Goal: Task Accomplishment & Management: Use online tool/utility

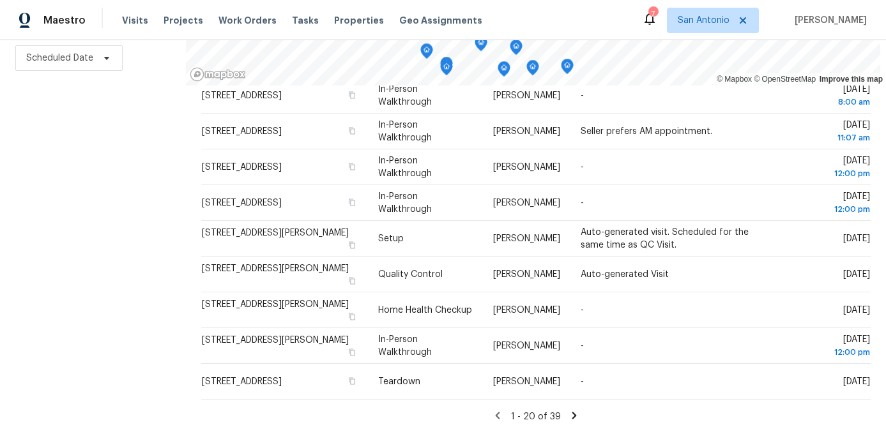
scroll to position [535, 0]
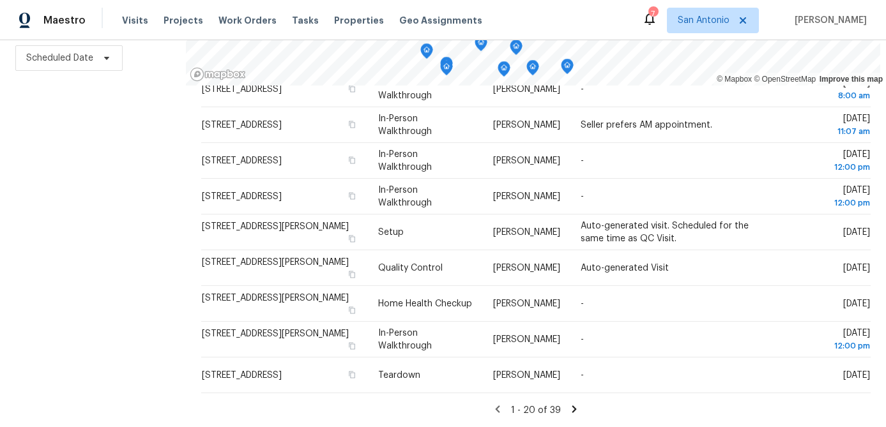
click at [569, 410] on icon at bounding box center [574, 409] width 11 height 11
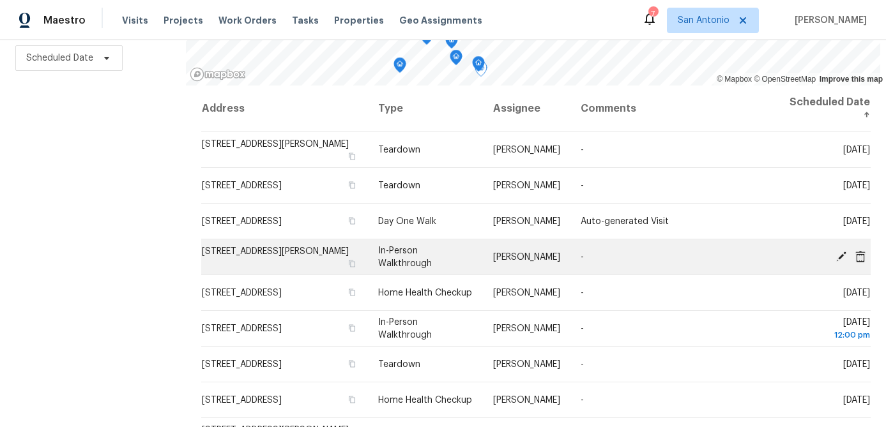
scroll to position [0, 0]
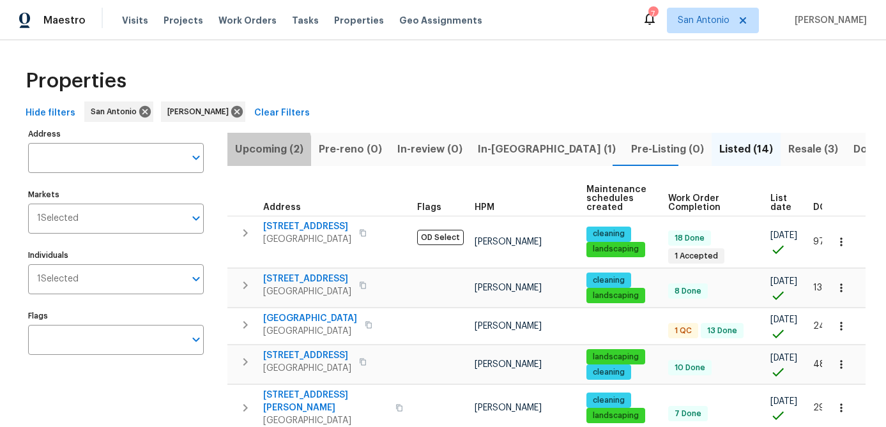
click at [256, 151] on span "Upcoming (2)" at bounding box center [269, 150] width 68 height 18
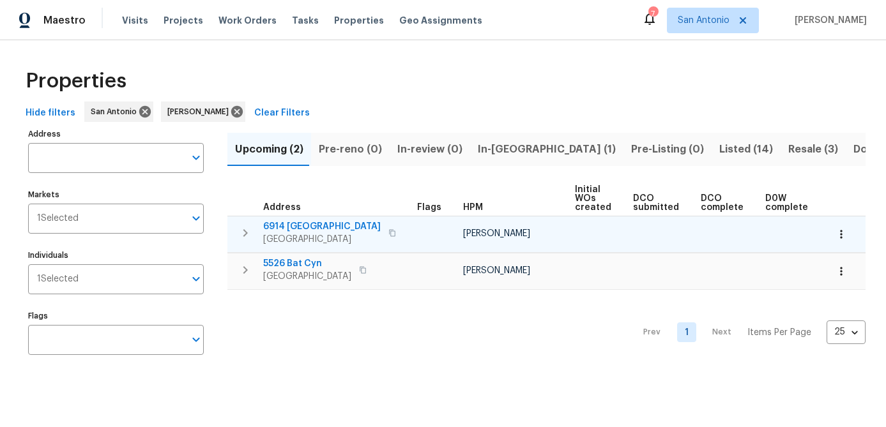
scroll to position [0, 174]
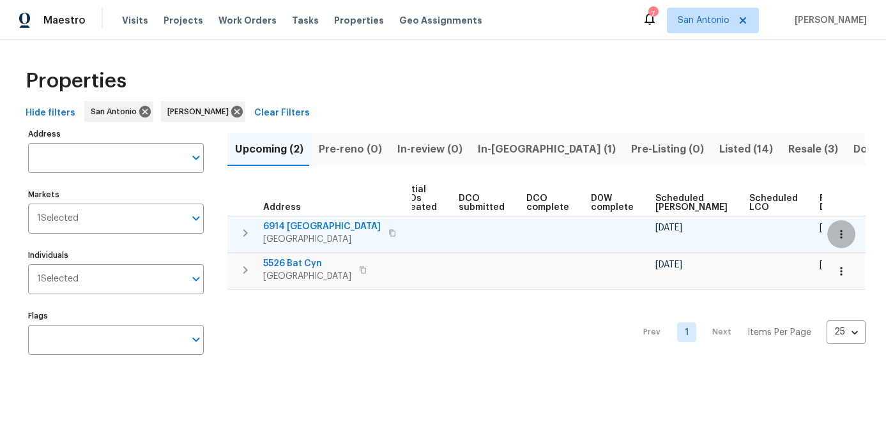
click at [843, 232] on icon "button" at bounding box center [841, 234] width 13 height 13
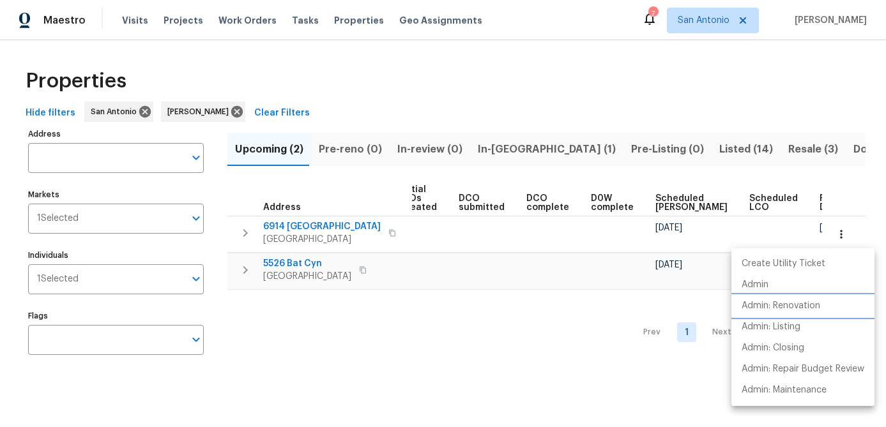
click at [799, 306] on p "Admin: Renovation" at bounding box center [781, 306] width 79 height 13
click at [439, 268] on div at bounding box center [443, 213] width 886 height 427
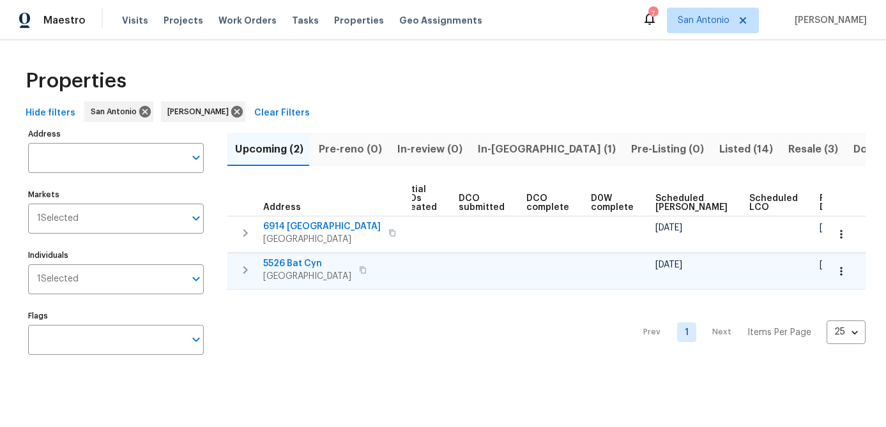
click at [846, 270] on icon "button" at bounding box center [841, 271] width 13 height 13
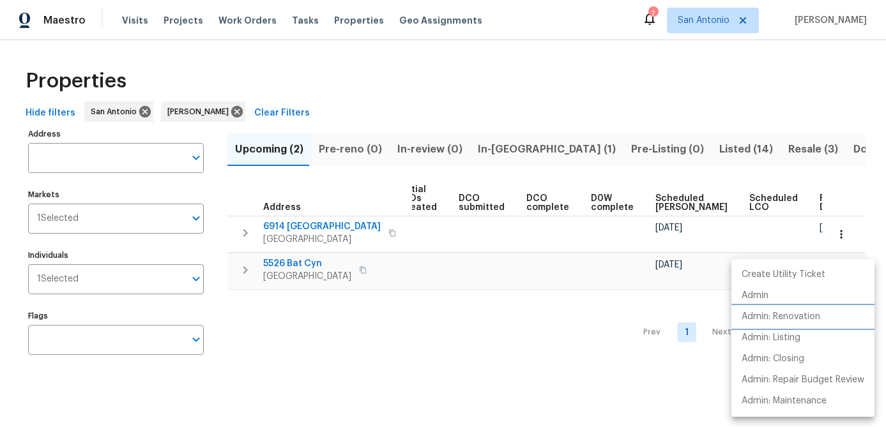
click at [793, 317] on p "Admin: Renovation" at bounding box center [781, 316] width 79 height 13
click at [270, 374] on div at bounding box center [443, 213] width 886 height 427
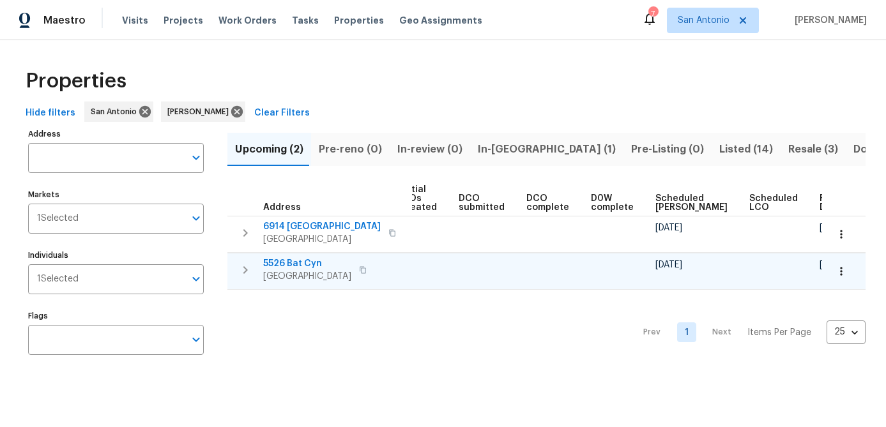
click at [290, 270] on span "San Antonio, TX 78252" at bounding box center [307, 276] width 88 height 13
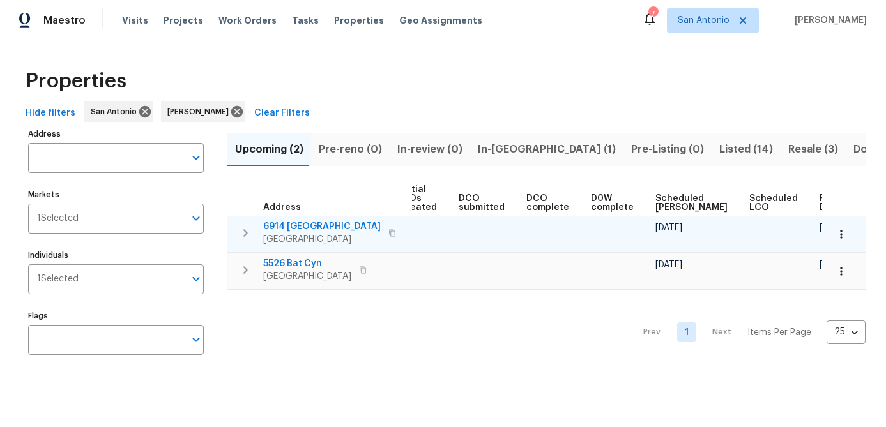
click at [291, 235] on span "San Antonio, TX 78242" at bounding box center [322, 239] width 118 height 13
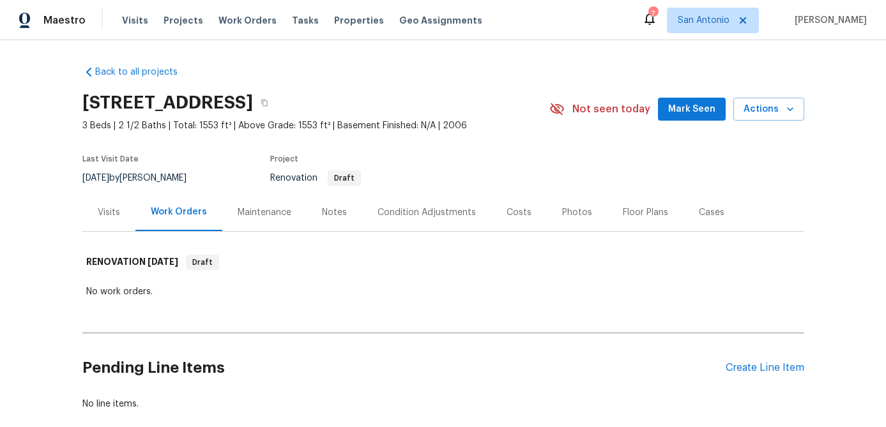
click at [693, 115] on span "Mark Seen" at bounding box center [691, 110] width 47 height 16
click at [690, 108] on span "Mark Seen" at bounding box center [691, 110] width 47 height 16
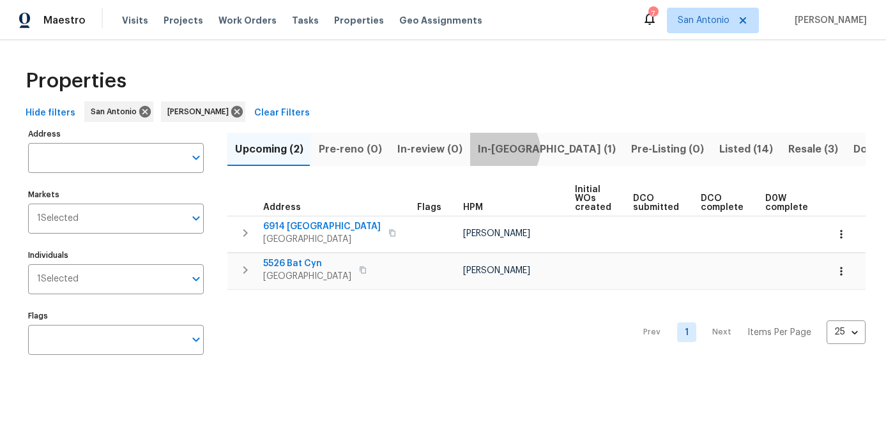
click at [495, 149] on span "In-reno (1)" at bounding box center [547, 150] width 138 height 18
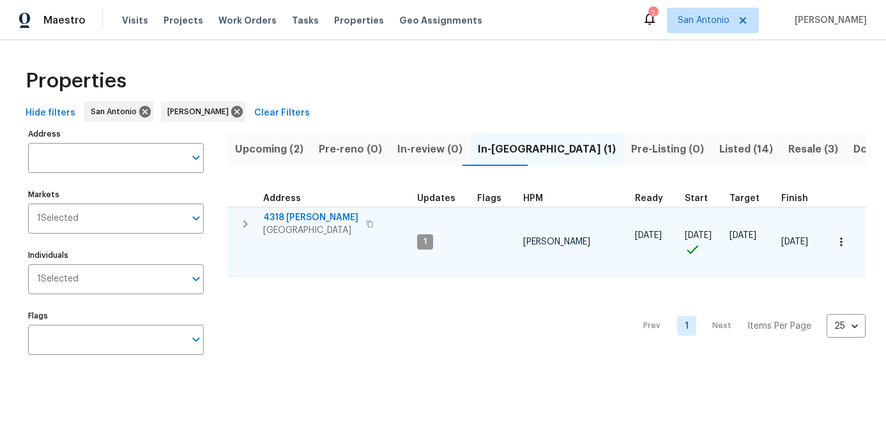
click at [298, 227] on span "San Antonio, TX 78253" at bounding box center [310, 230] width 95 height 13
click at [844, 243] on icon "button" at bounding box center [841, 242] width 13 height 13
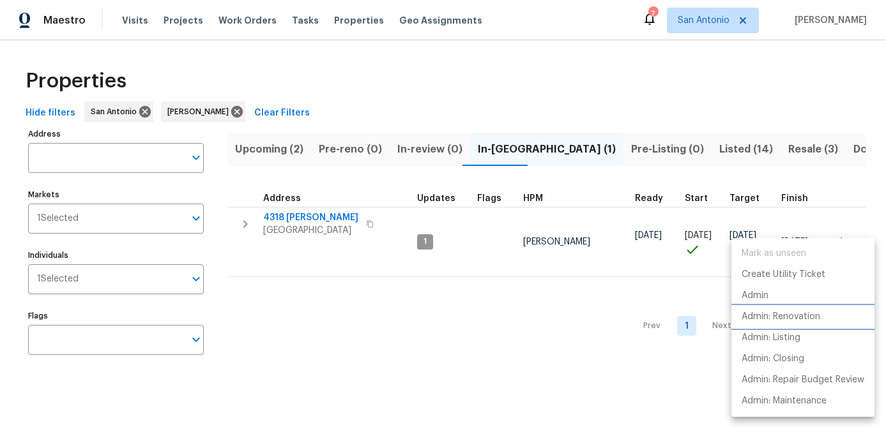
click at [795, 320] on p "Admin: Renovation" at bounding box center [781, 316] width 79 height 13
click at [353, 314] on div at bounding box center [443, 213] width 886 height 427
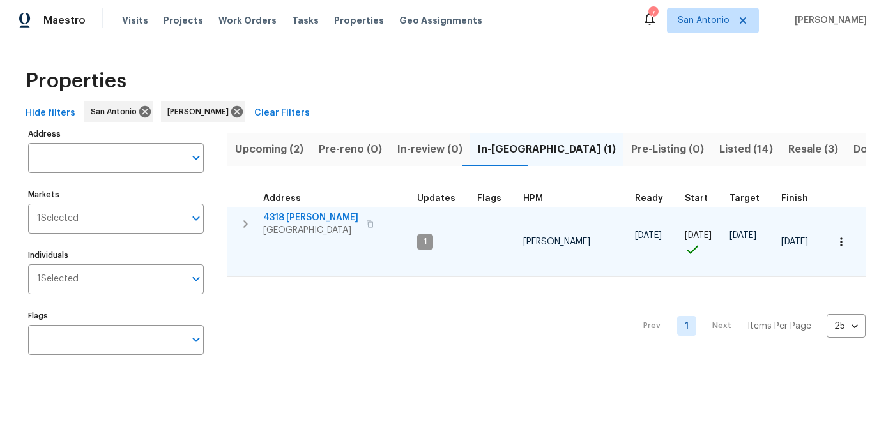
click at [303, 225] on span "San Antonio, TX 78253" at bounding box center [310, 230] width 95 height 13
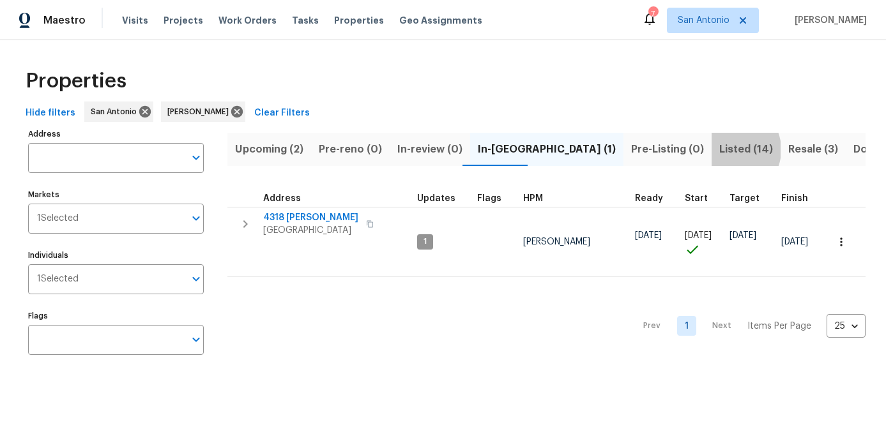
click at [719, 149] on span "Listed (14)" at bounding box center [746, 150] width 54 height 18
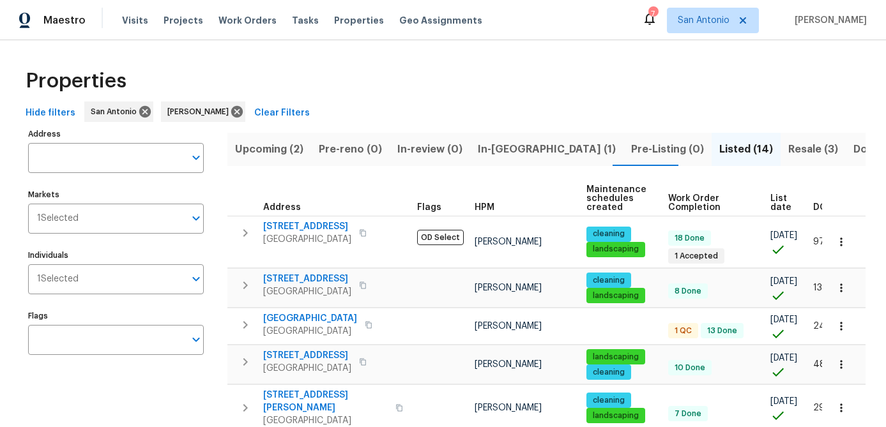
scroll to position [0, 31]
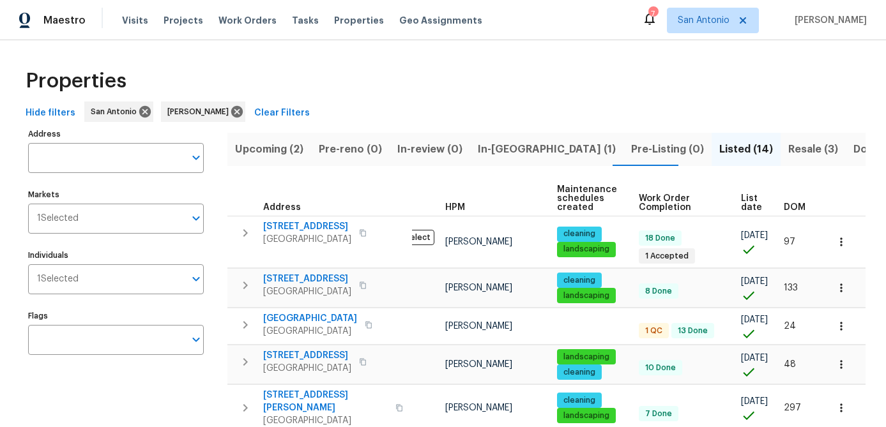
click at [746, 204] on span "List date" at bounding box center [751, 203] width 21 height 18
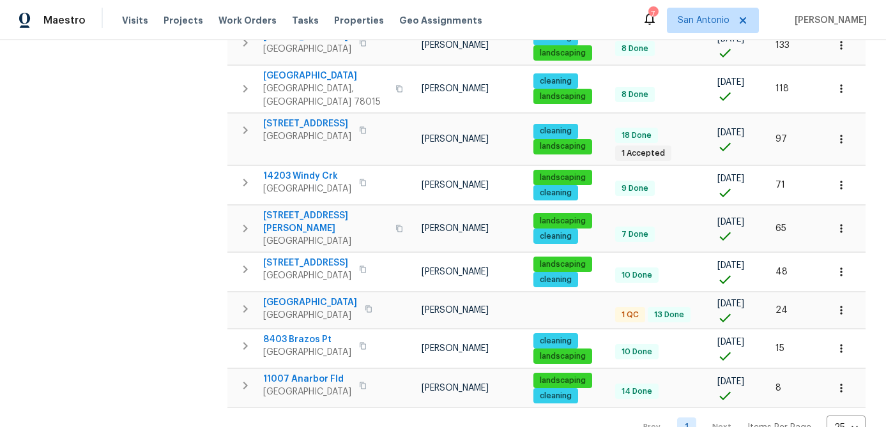
scroll to position [424, 0]
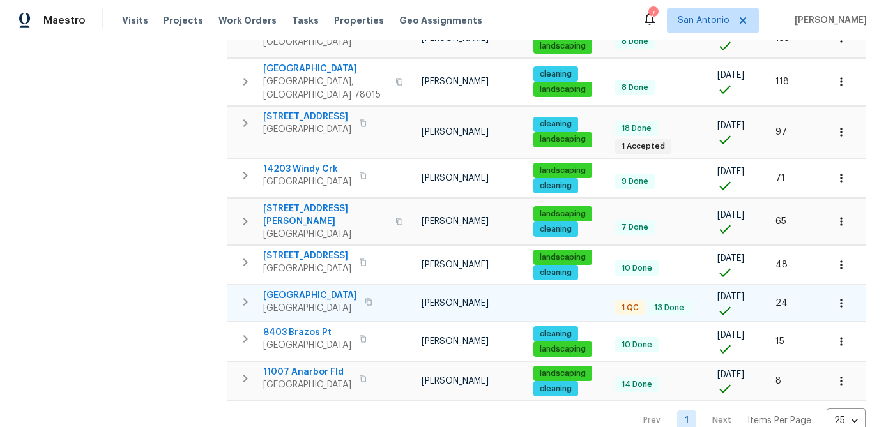
click at [287, 289] on span "10206 Canton Fld" at bounding box center [310, 295] width 94 height 13
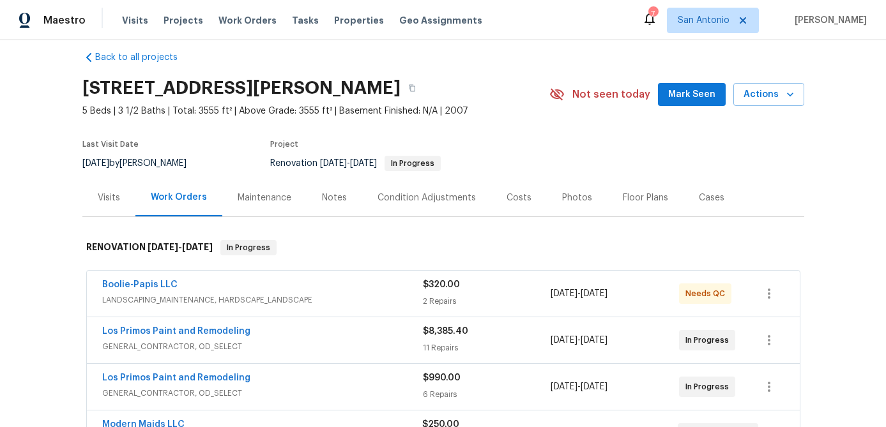
scroll to position [13, 0]
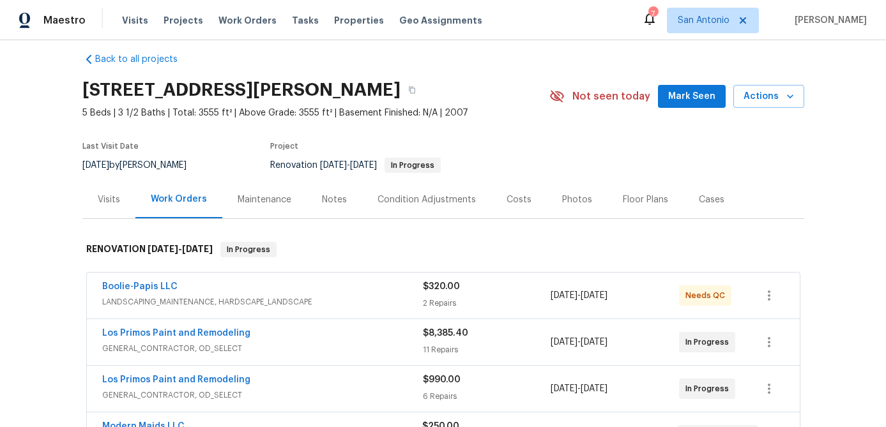
click at [690, 95] on span "Mark Seen" at bounding box center [691, 97] width 47 height 16
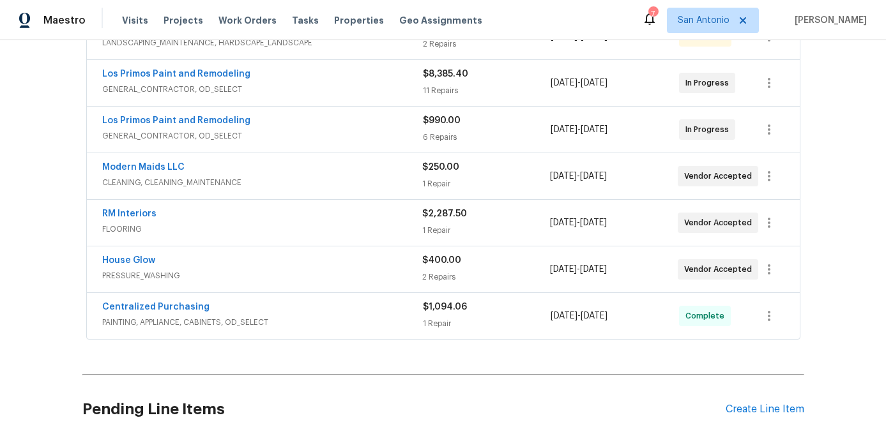
scroll to position [384, 0]
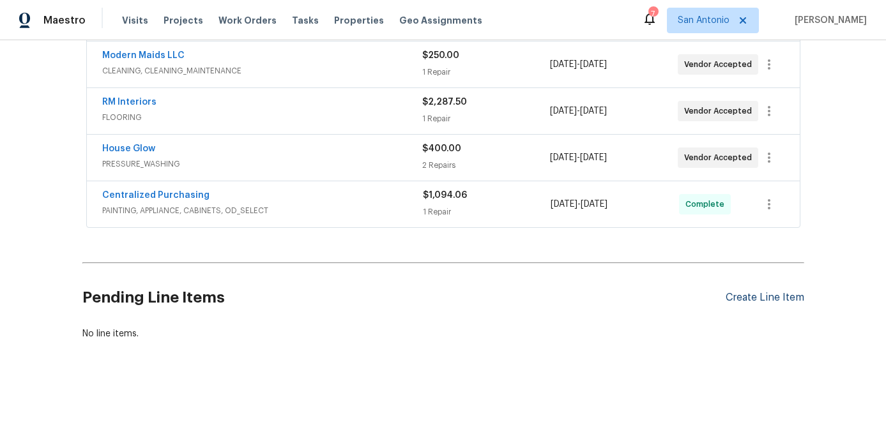
click at [744, 295] on div "Create Line Item" at bounding box center [765, 298] width 79 height 12
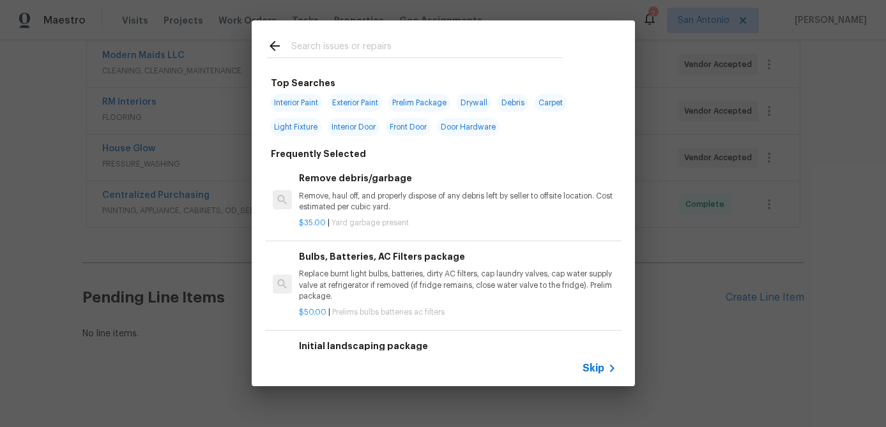
click at [601, 368] on span "Skip" at bounding box center [594, 368] width 22 height 13
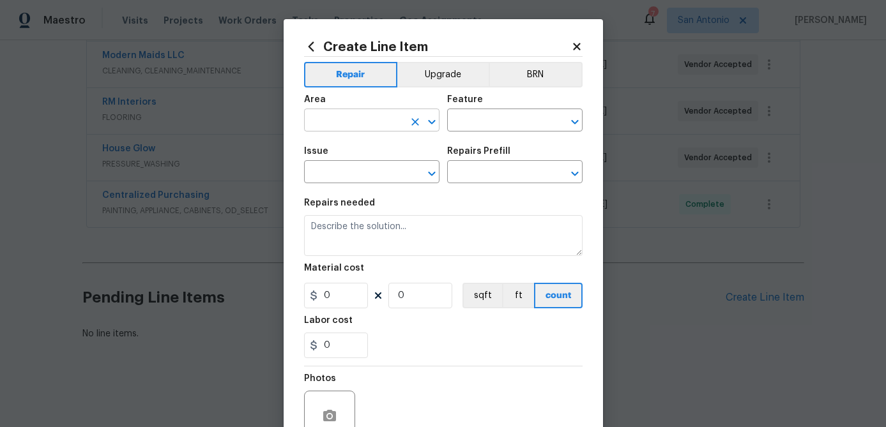
click at [320, 116] on input "text" at bounding box center [354, 122] width 100 height 20
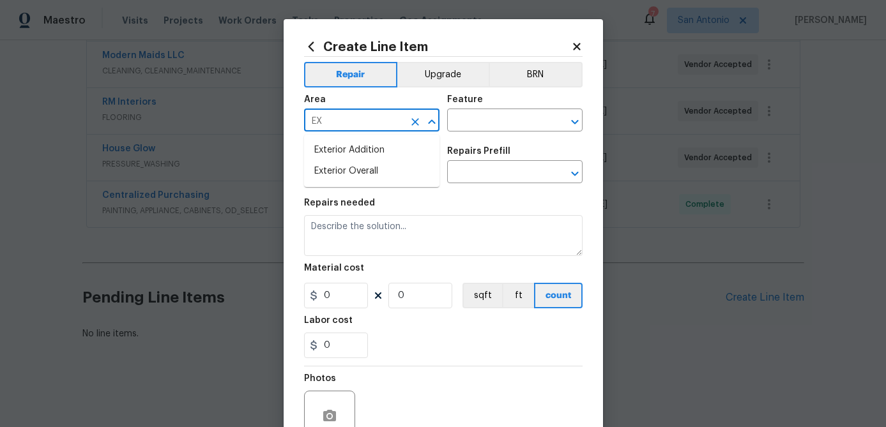
type input "E"
click at [326, 164] on li "Interior Overall" at bounding box center [371, 171] width 135 height 21
type input "Interior Overall"
click at [471, 128] on input "text" at bounding box center [497, 122] width 100 height 20
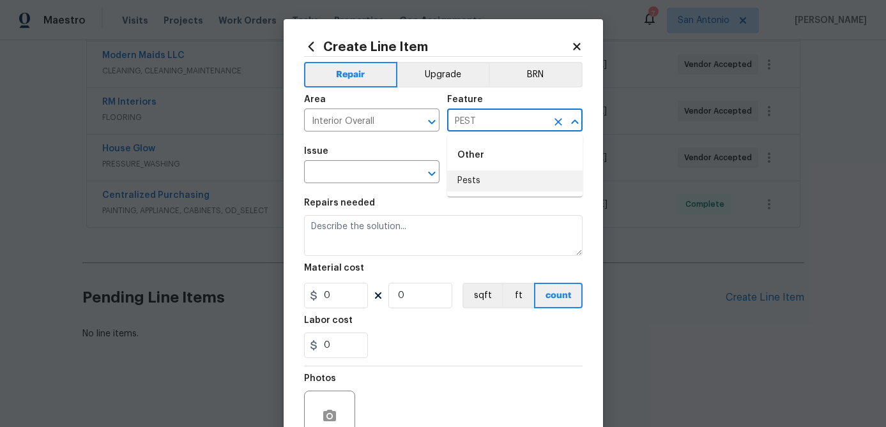
click at [464, 188] on li "Pests" at bounding box center [514, 181] width 135 height 21
type input "Pests"
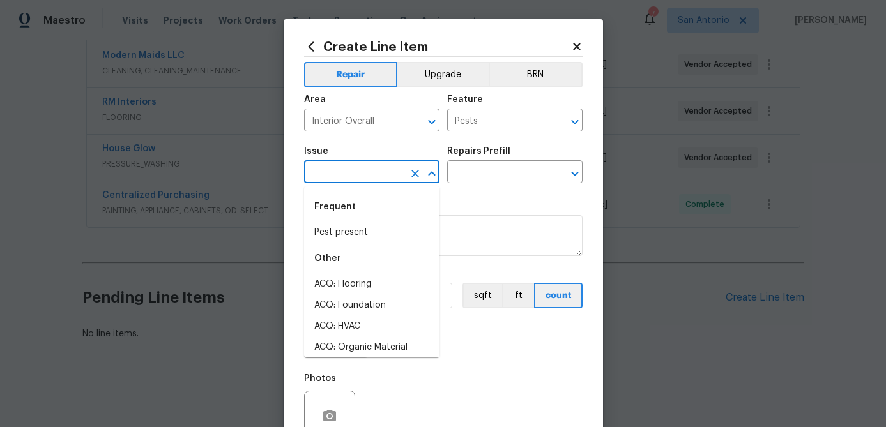
click at [385, 175] on input "text" at bounding box center [354, 174] width 100 height 20
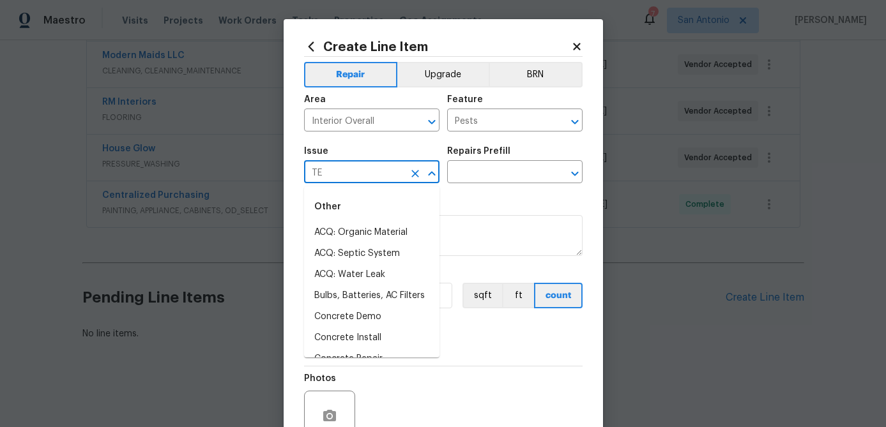
type input "T"
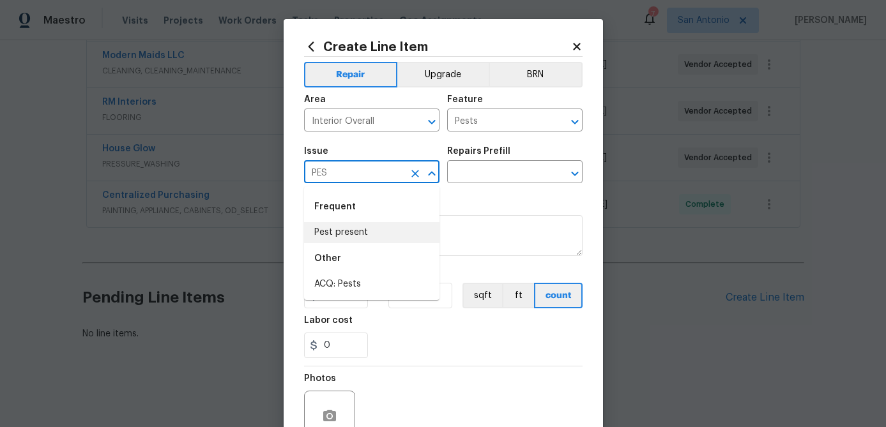
click at [351, 229] on li "Pest present" at bounding box center [371, 232] width 135 height 21
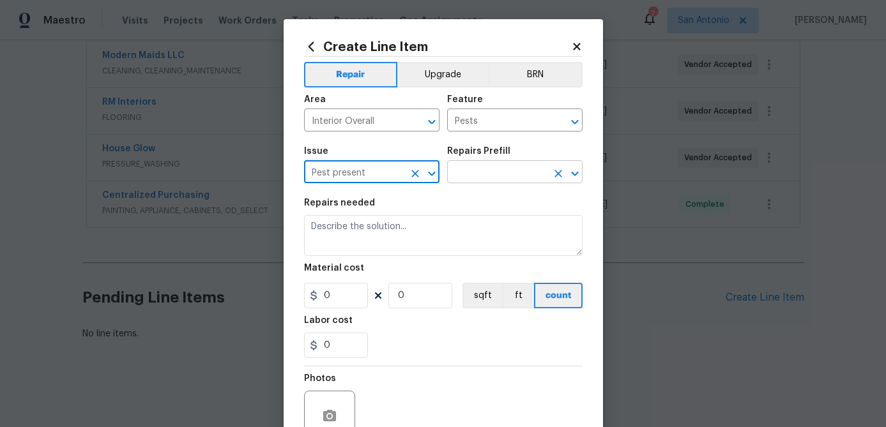
type input "Pest present"
click at [470, 165] on input "text" at bounding box center [497, 174] width 100 height 20
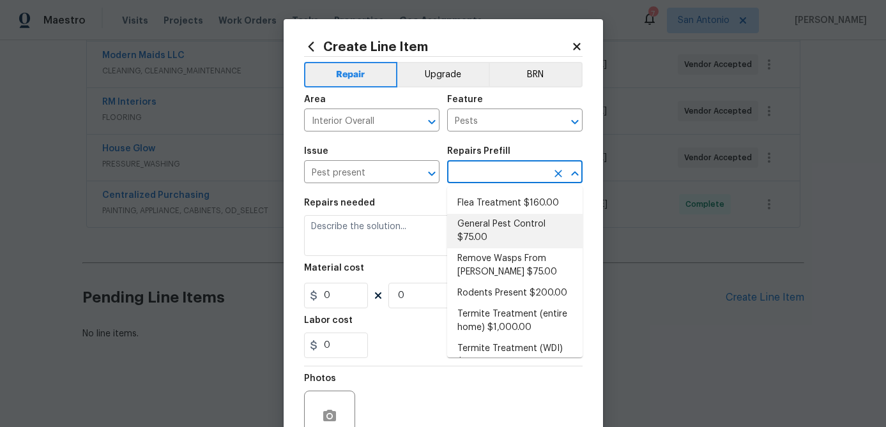
scroll to position [75, 0]
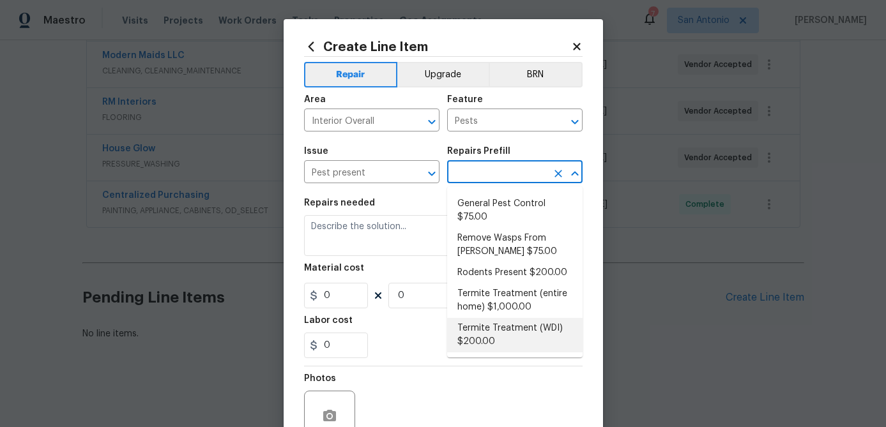
click at [491, 333] on li "Termite Treatment (WDI) $200.00" at bounding box center [514, 335] width 135 height 34
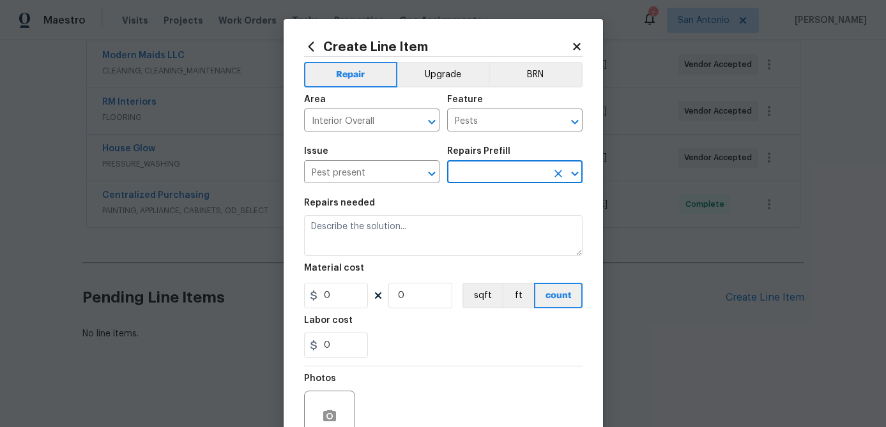
type input "Termite Treatment (WDI) $200.00"
type textarea "Pre-treat for areas conducive to WDI infestation and provide a clean WDI report."
type input "200"
type input "1"
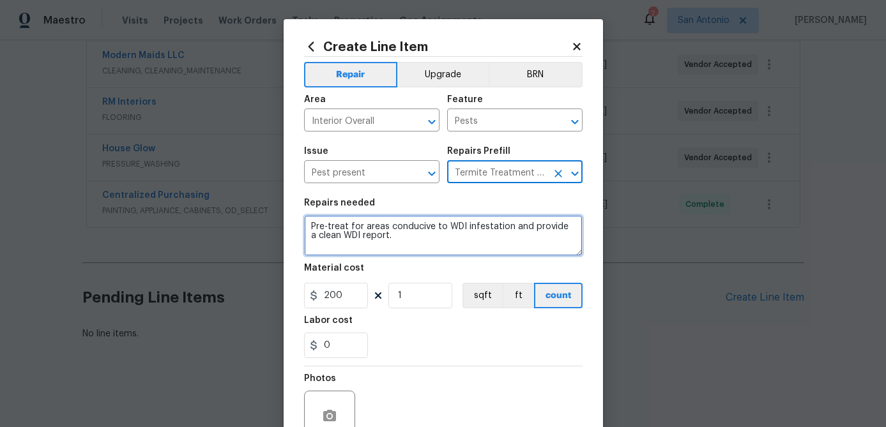
drag, startPoint x: 309, startPoint y: 226, endPoint x: 309, endPoint y: 249, distance: 23.0
click at [309, 226] on textarea "Pre-treat for areas conducive to WDI infestation and provide a clean WDI report." at bounding box center [443, 235] width 279 height 41
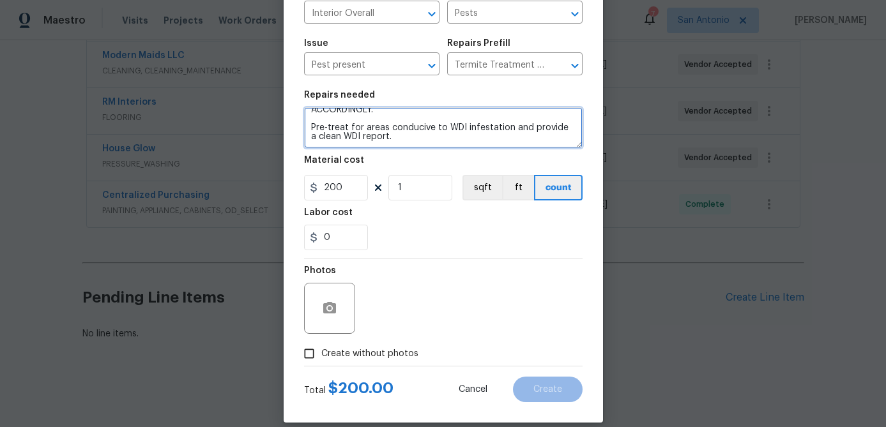
scroll to position [123, 0]
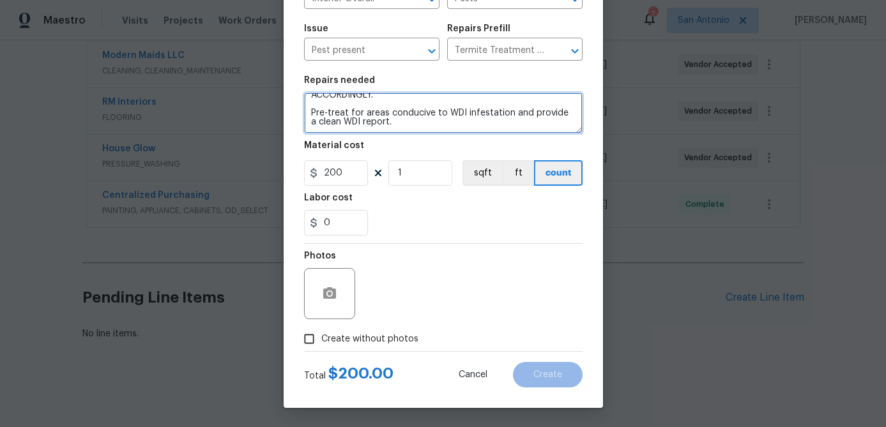
type textarea "PLEASE PERFORM A TERMITE INSPECTION & TREAT HOME ACCORDINGLY. Pre-treat for are…"
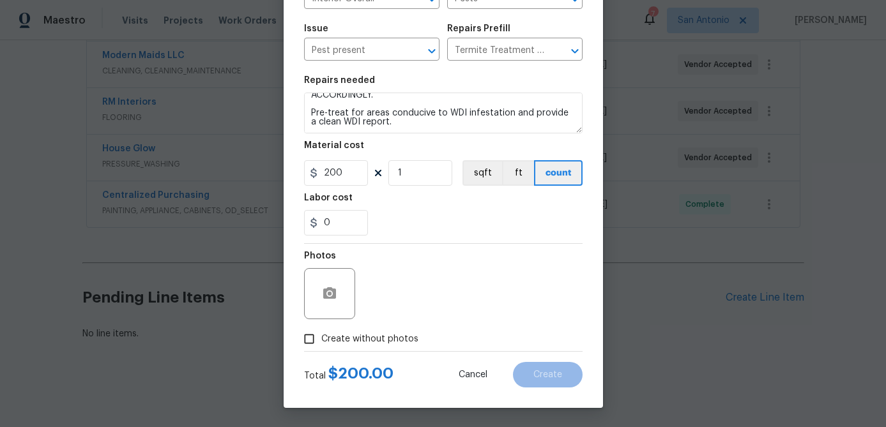
click at [305, 344] on input "Create without photos" at bounding box center [309, 339] width 24 height 24
checkbox input "true"
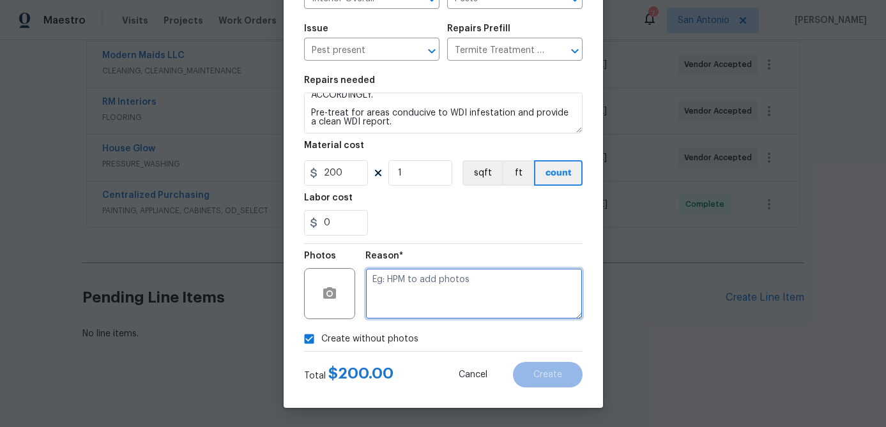
click at [376, 305] on textarea at bounding box center [473, 293] width 217 height 51
type textarea "."
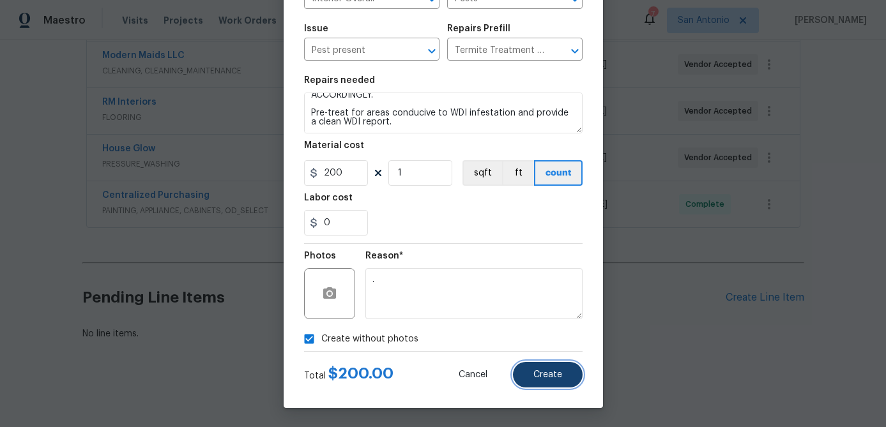
click at [543, 362] on button "Create" at bounding box center [548, 375] width 70 height 26
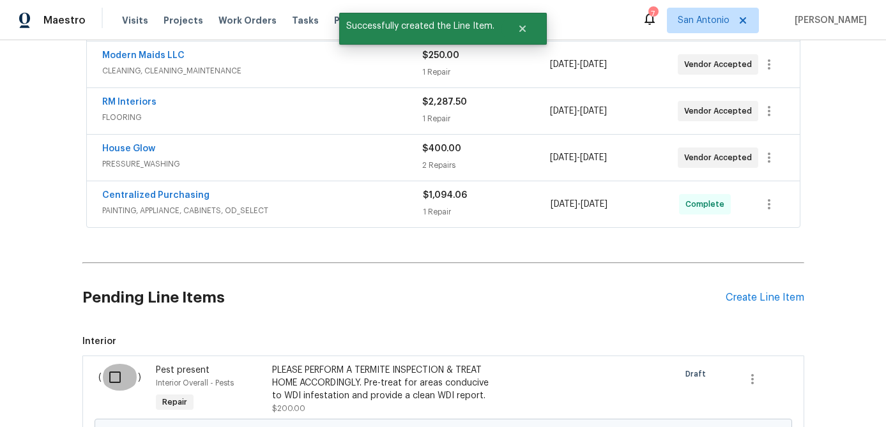
click at [116, 375] on input "checkbox" at bounding box center [120, 377] width 36 height 27
checkbox input "true"
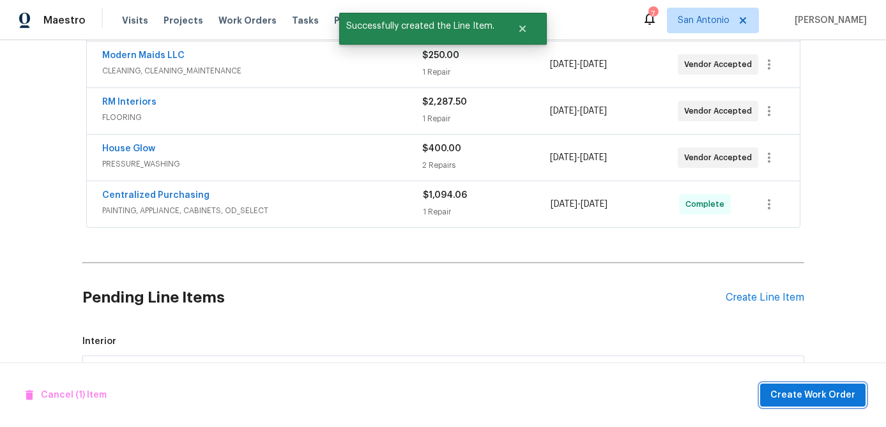
click at [800, 403] on button "Create Work Order" at bounding box center [812, 396] width 105 height 24
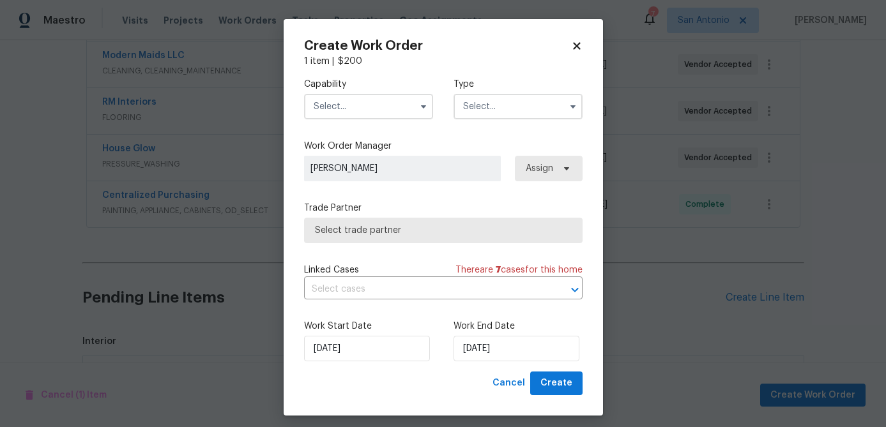
click at [364, 102] on input "text" at bounding box center [368, 107] width 129 height 26
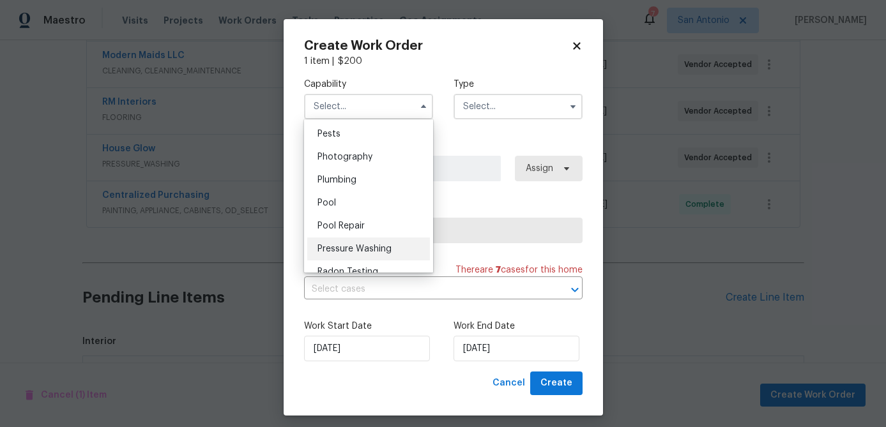
scroll to position [1091, 0]
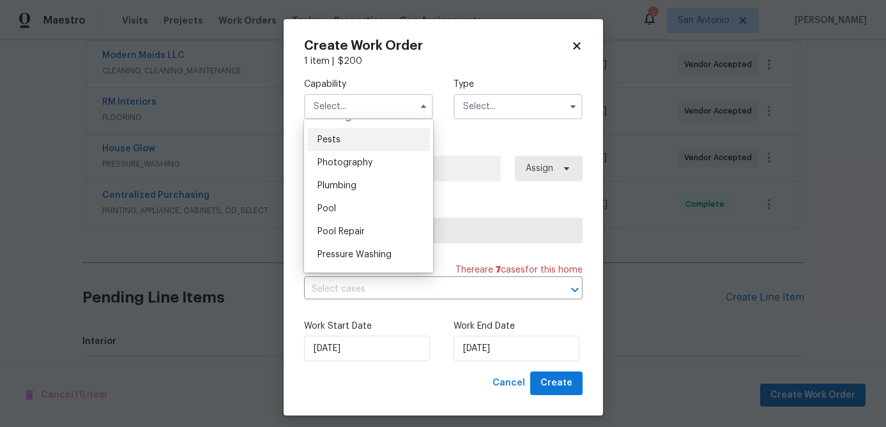
click at [330, 142] on span "Pests" at bounding box center [329, 139] width 23 height 9
type input "Pests"
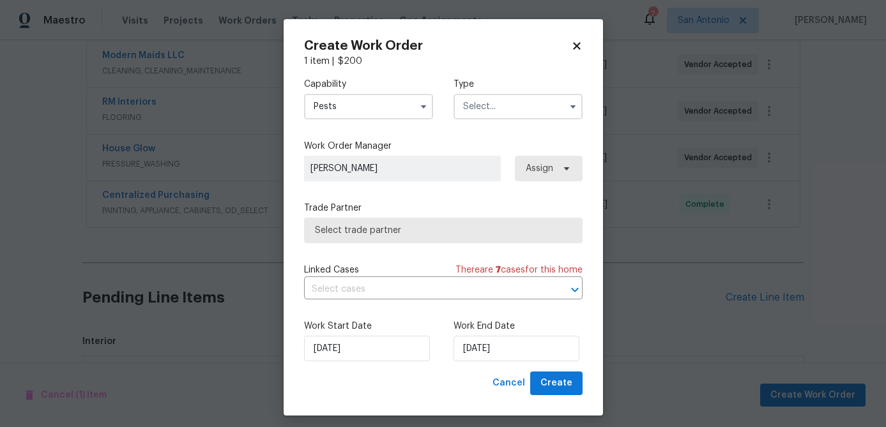
click at [519, 97] on input "text" at bounding box center [518, 107] width 129 height 26
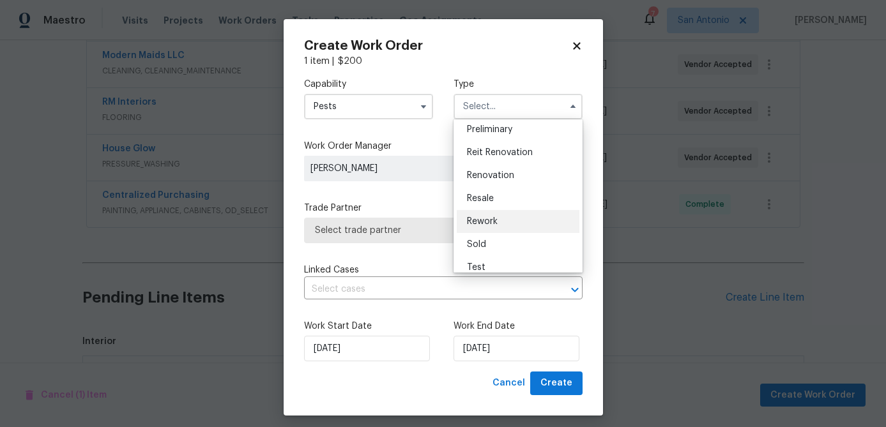
scroll to position [282, 0]
click at [498, 174] on span "Renovation" at bounding box center [490, 174] width 47 height 9
type input "Renovation"
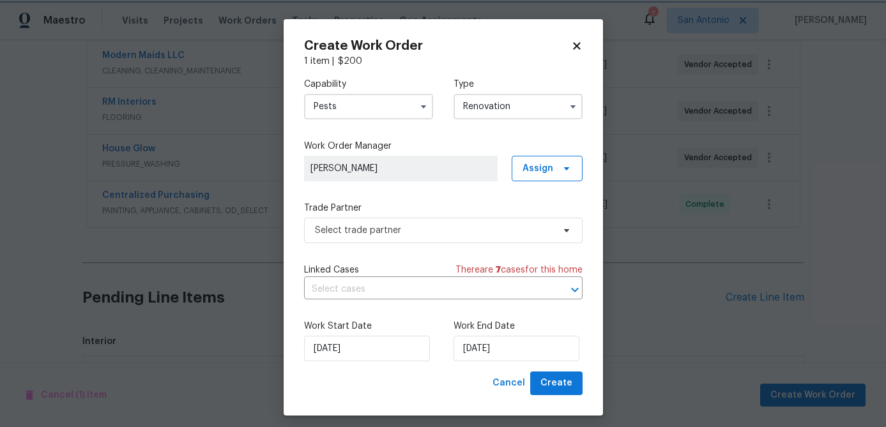
scroll to position [0, 0]
click at [440, 232] on span "Select trade partner" at bounding box center [434, 230] width 238 height 13
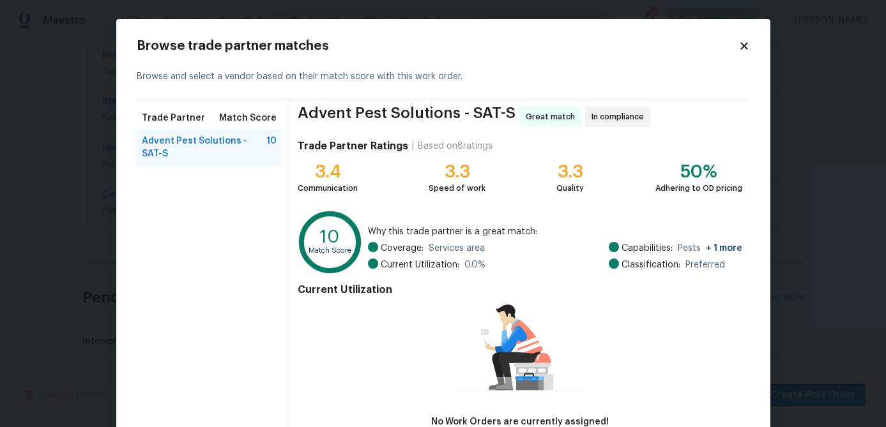
scroll to position [84, 0]
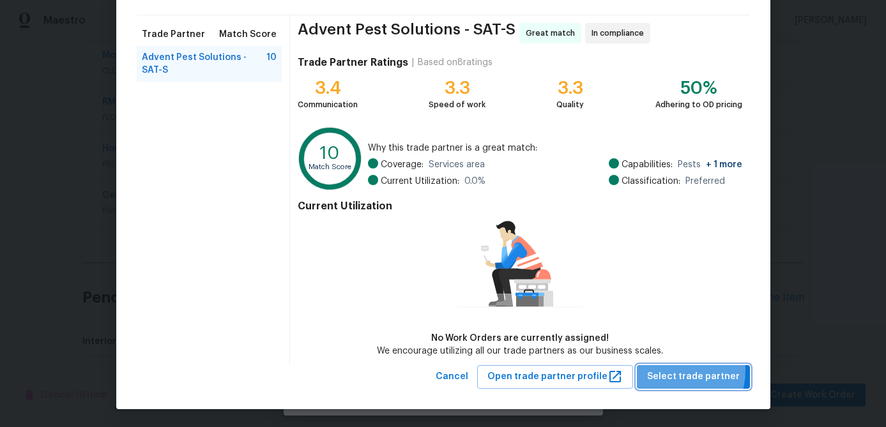
click at [677, 369] on span "Select trade partner" at bounding box center [693, 377] width 93 height 16
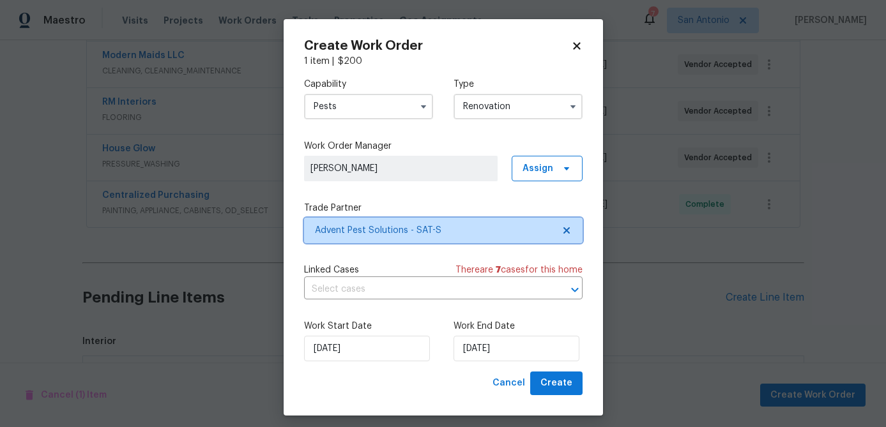
scroll to position [0, 0]
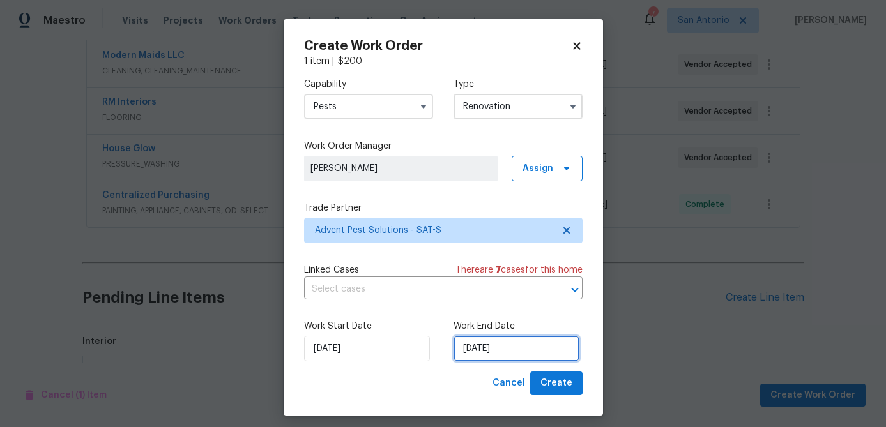
click at [514, 342] on input "[DATE]" at bounding box center [517, 349] width 126 height 26
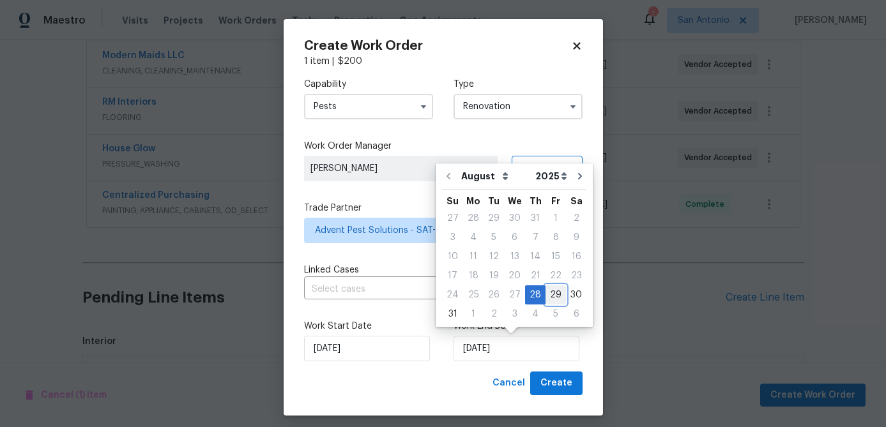
click at [556, 294] on div "29" at bounding box center [556, 295] width 20 height 18
type input "8/29/2025"
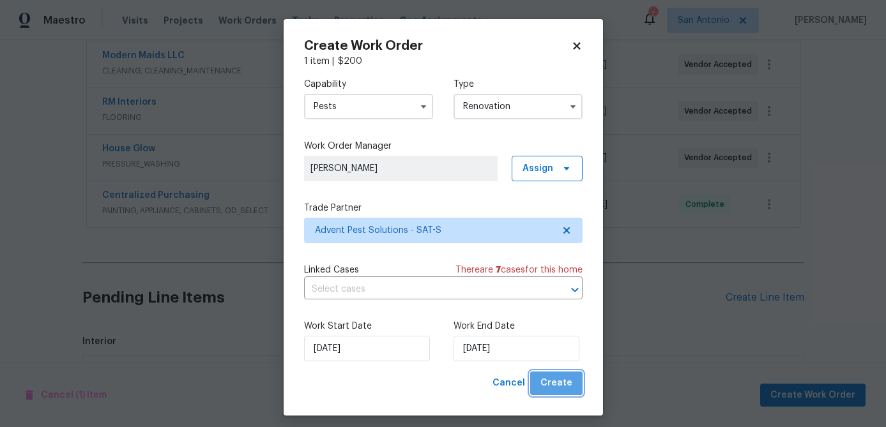
click at [563, 383] on span "Create" at bounding box center [556, 384] width 32 height 16
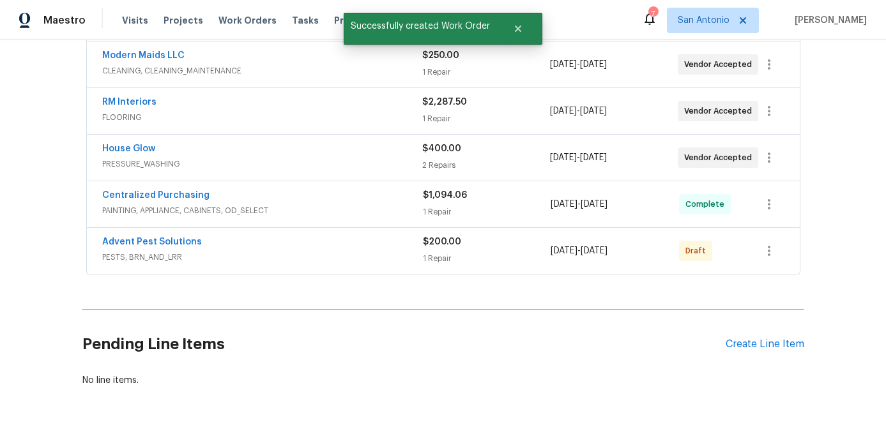
scroll to position [431, 0]
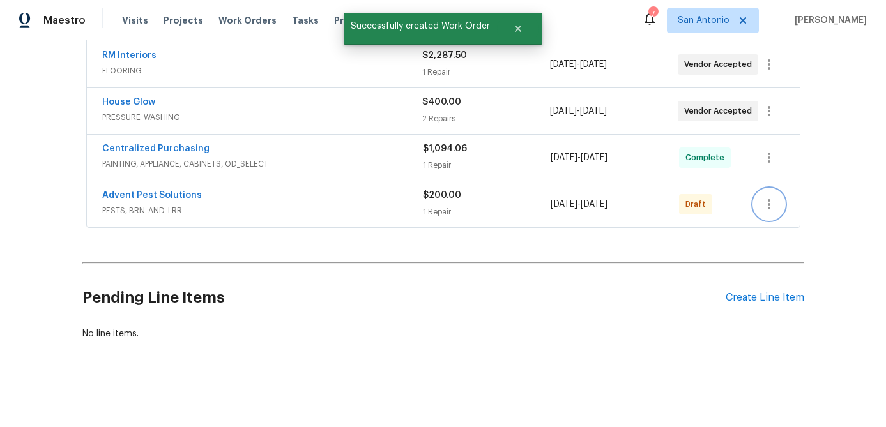
click at [772, 206] on icon "button" at bounding box center [769, 204] width 15 height 15
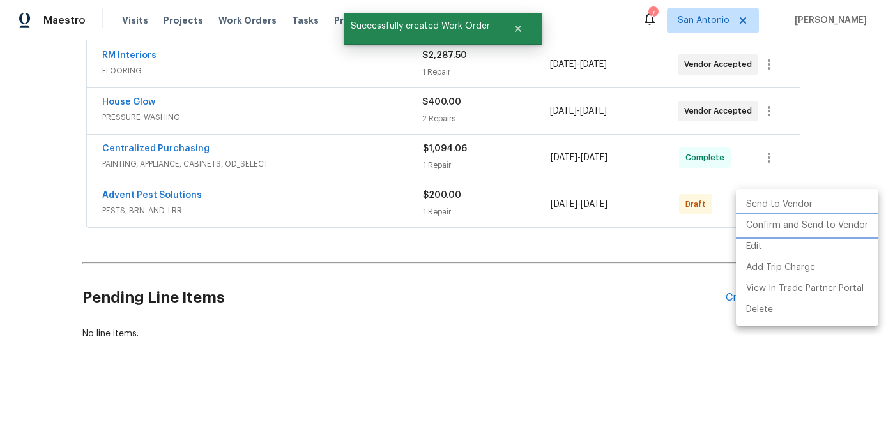
click at [774, 227] on li "Confirm and Send to Vendor" at bounding box center [807, 225] width 142 height 21
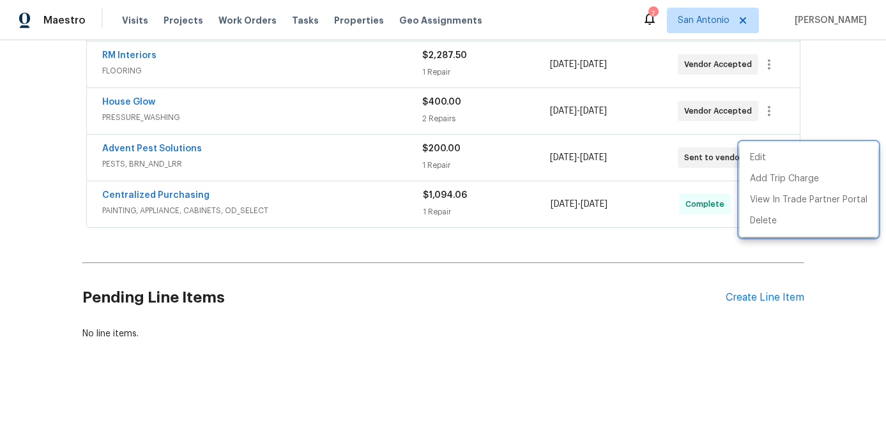
click at [337, 162] on div at bounding box center [443, 213] width 886 height 427
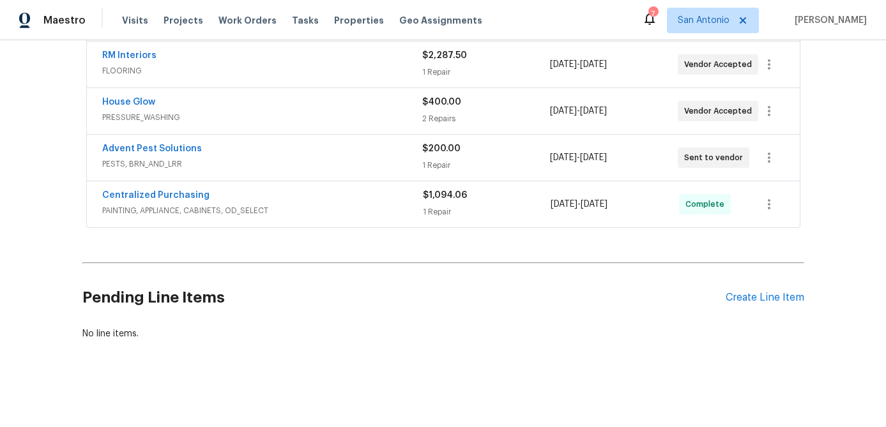
click at [337, 162] on span "PESTS, BRN_AND_LRR" at bounding box center [262, 164] width 320 height 13
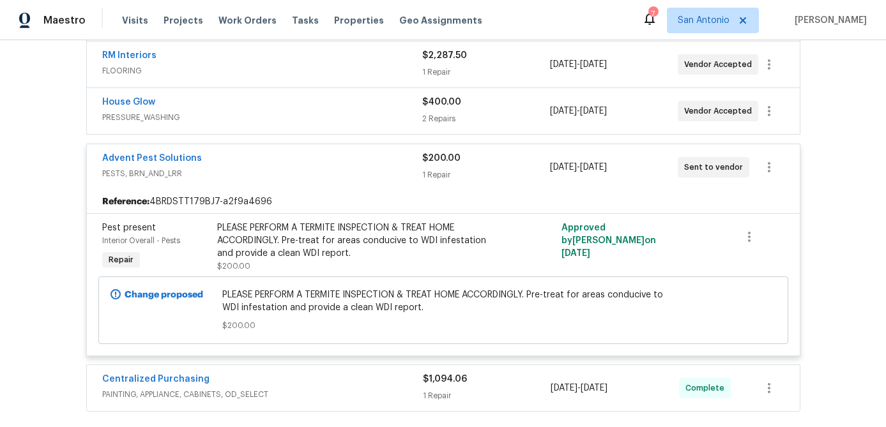
click at [337, 162] on div "Advent Pest Solutions" at bounding box center [262, 159] width 320 height 15
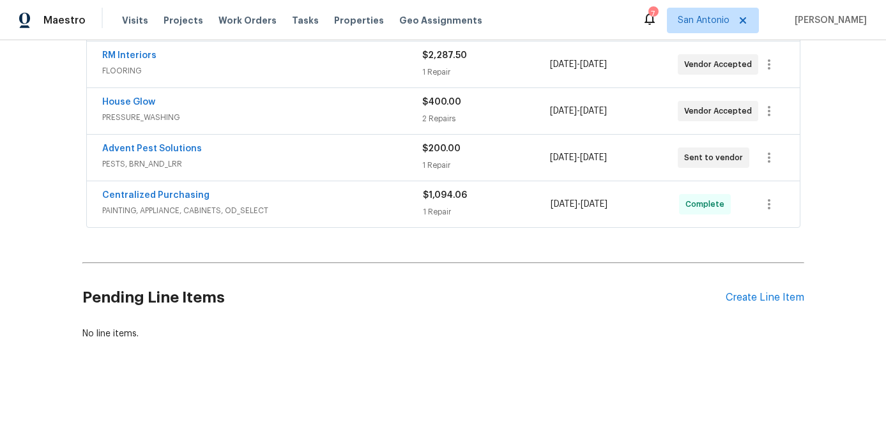
click at [276, 168] on span "PESTS, BRN_AND_LRR" at bounding box center [262, 164] width 320 height 13
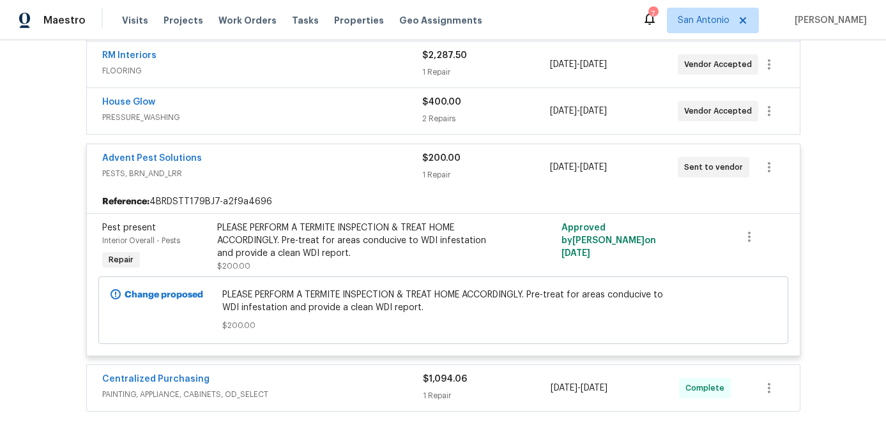
click at [276, 168] on span "PESTS, BRN_AND_LRR" at bounding box center [262, 173] width 320 height 13
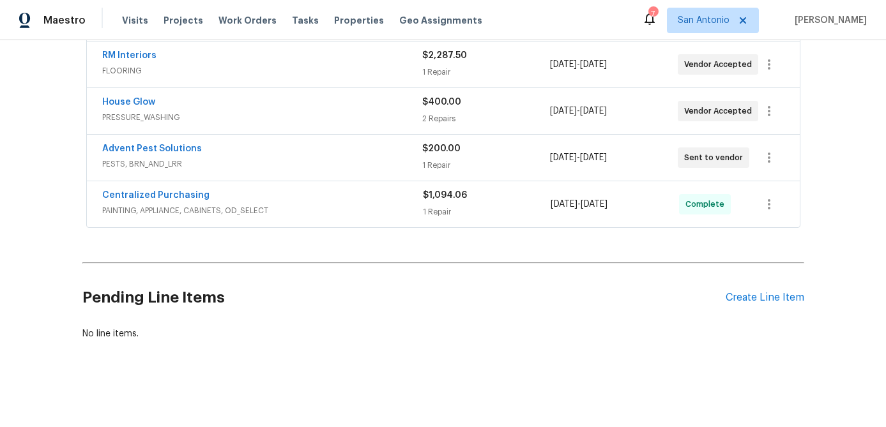
scroll to position [0, 0]
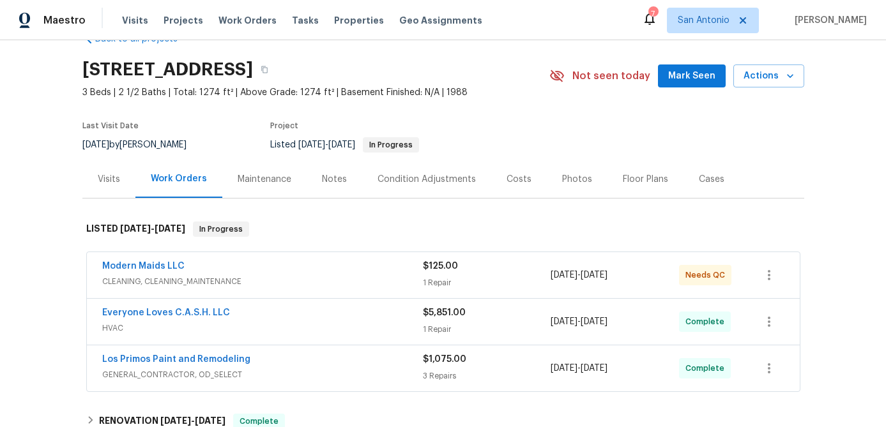
scroll to position [34, 0]
click at [247, 275] on span "CLEANING, CLEANING_MAINTENANCE" at bounding box center [262, 281] width 321 height 13
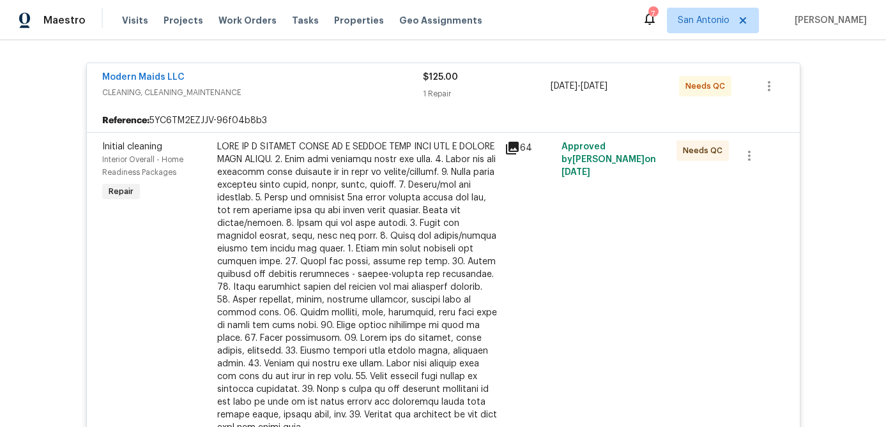
scroll to position [257, 0]
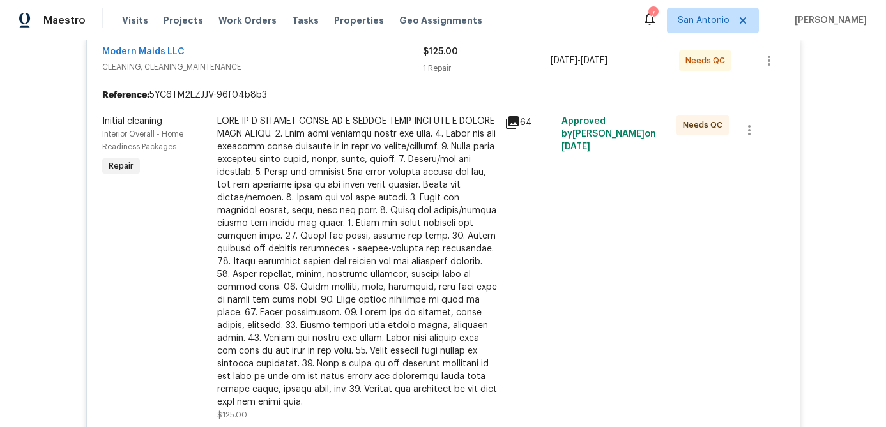
click at [295, 201] on div at bounding box center [357, 262] width 280 height 294
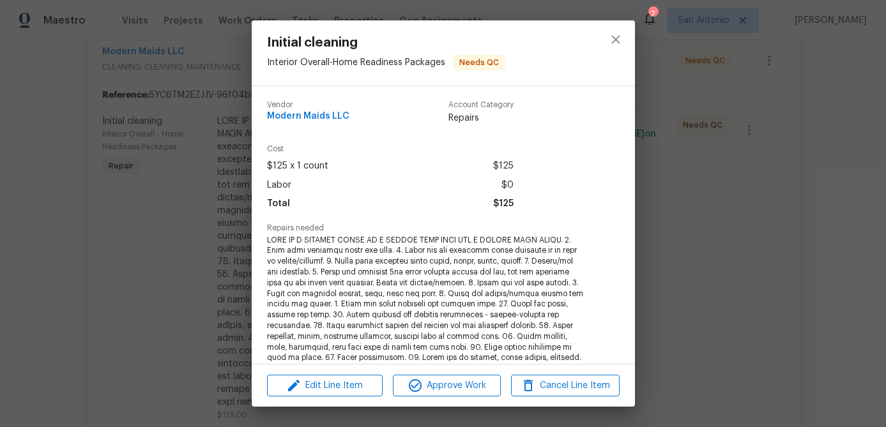
scroll to position [300, 0]
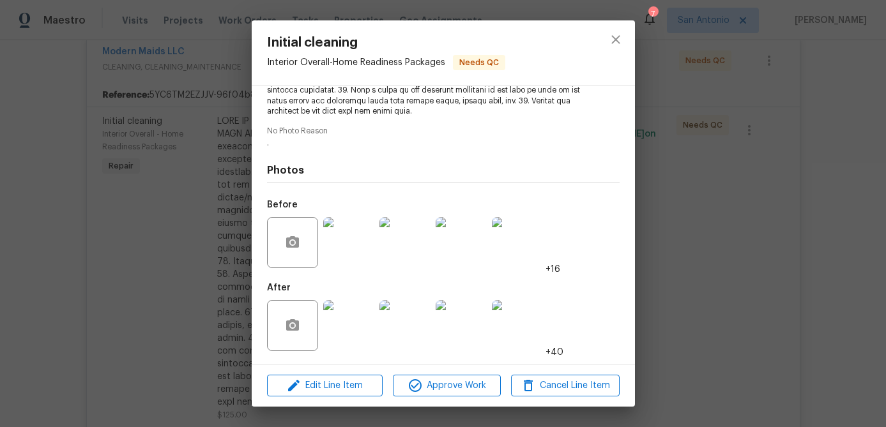
click at [340, 328] on img at bounding box center [348, 325] width 51 height 51
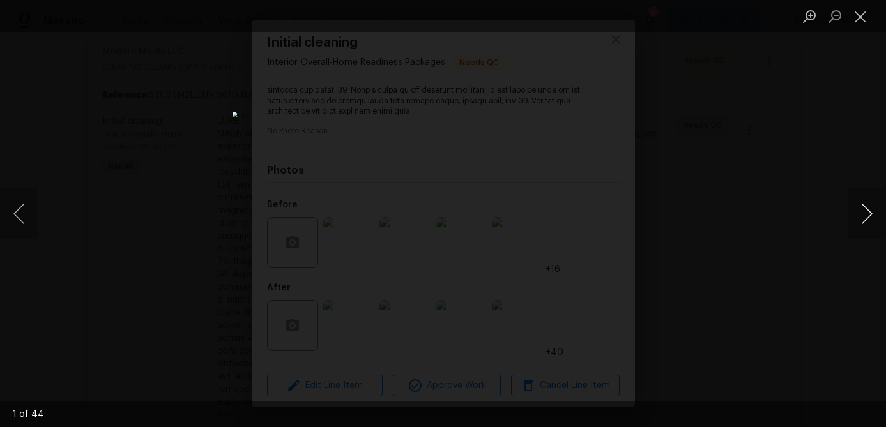
click at [870, 215] on button "Next image" at bounding box center [867, 213] width 38 height 51
click at [870, 214] on button "Next image" at bounding box center [867, 213] width 38 height 51
click at [870, 213] on button "Next image" at bounding box center [867, 213] width 38 height 51
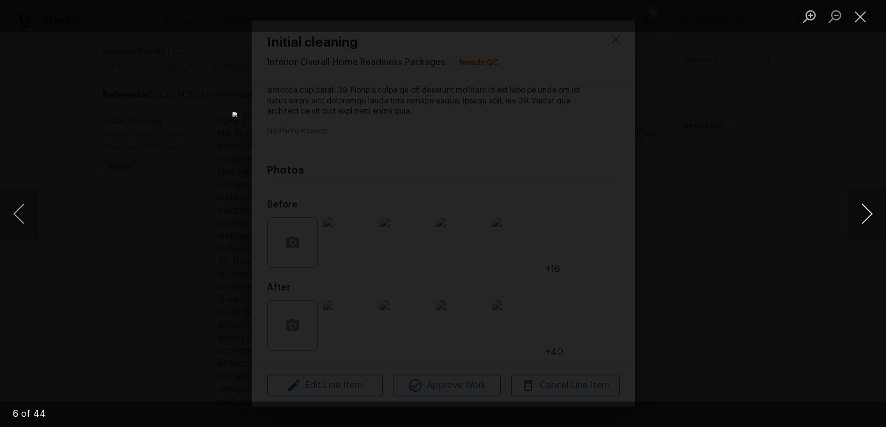
click at [870, 211] on button "Next image" at bounding box center [867, 213] width 38 height 51
click at [870, 210] on button "Next image" at bounding box center [867, 213] width 38 height 51
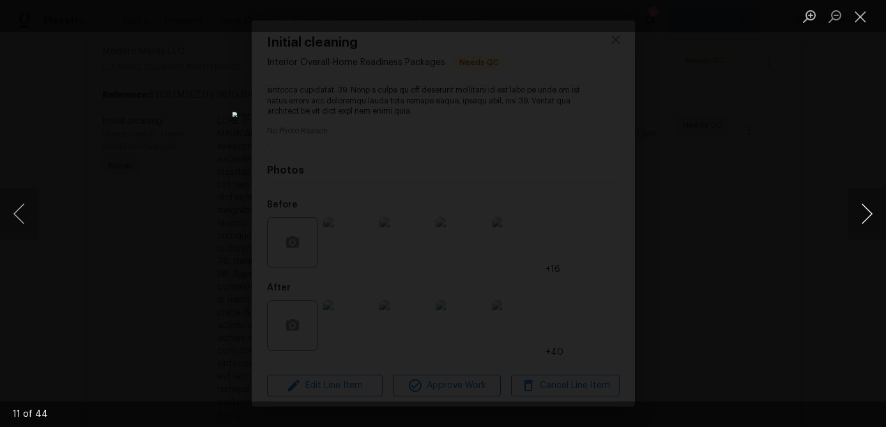
click at [870, 209] on button "Next image" at bounding box center [867, 213] width 38 height 51
click at [870, 208] on button "Next image" at bounding box center [867, 213] width 38 height 51
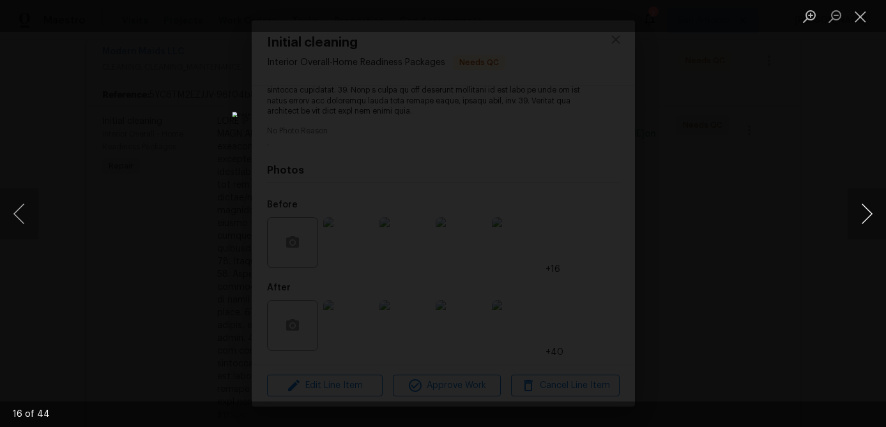
click at [870, 208] on button "Next image" at bounding box center [867, 213] width 38 height 51
click at [869, 208] on button "Next image" at bounding box center [867, 213] width 38 height 51
click at [869, 207] on button "Next image" at bounding box center [867, 213] width 38 height 51
click at [868, 208] on button "Next image" at bounding box center [867, 213] width 38 height 51
click at [867, 208] on button "Next image" at bounding box center [867, 213] width 38 height 51
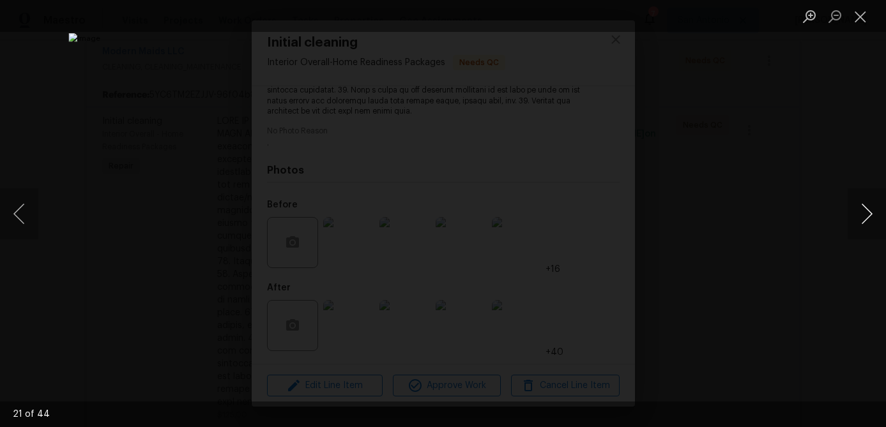
click at [867, 208] on button "Next image" at bounding box center [867, 213] width 38 height 51
click at [867, 207] on button "Next image" at bounding box center [867, 213] width 38 height 51
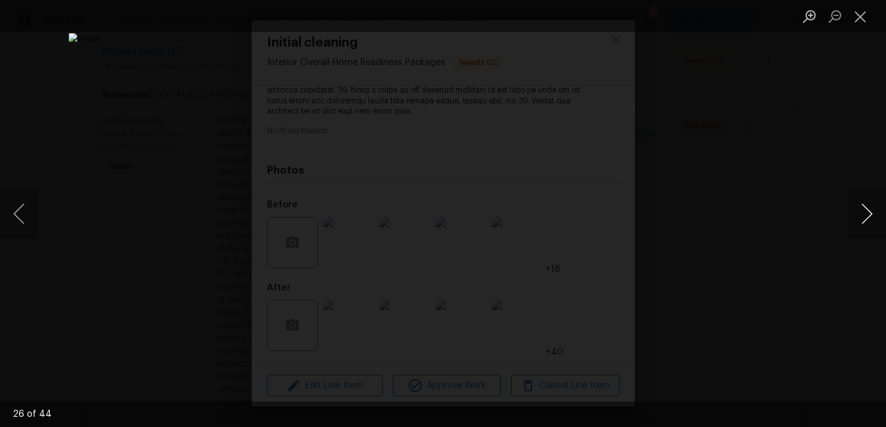
click at [867, 207] on button "Next image" at bounding box center [867, 213] width 38 height 51
click at [867, 206] on button "Next image" at bounding box center [867, 213] width 38 height 51
click at [866, 205] on button "Next image" at bounding box center [867, 213] width 38 height 51
click at [866, 204] on button "Next image" at bounding box center [867, 213] width 38 height 51
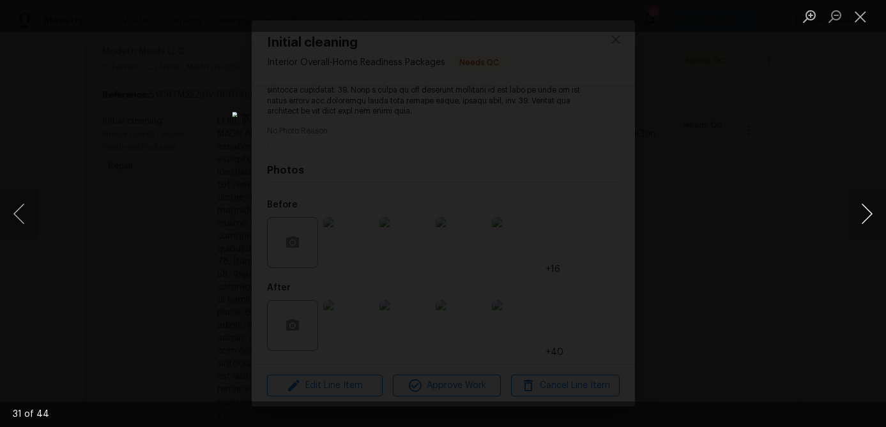
click at [866, 204] on button "Next image" at bounding box center [867, 213] width 38 height 51
click at [865, 204] on button "Next image" at bounding box center [867, 213] width 38 height 51
click at [864, 203] on button "Next image" at bounding box center [867, 213] width 38 height 51
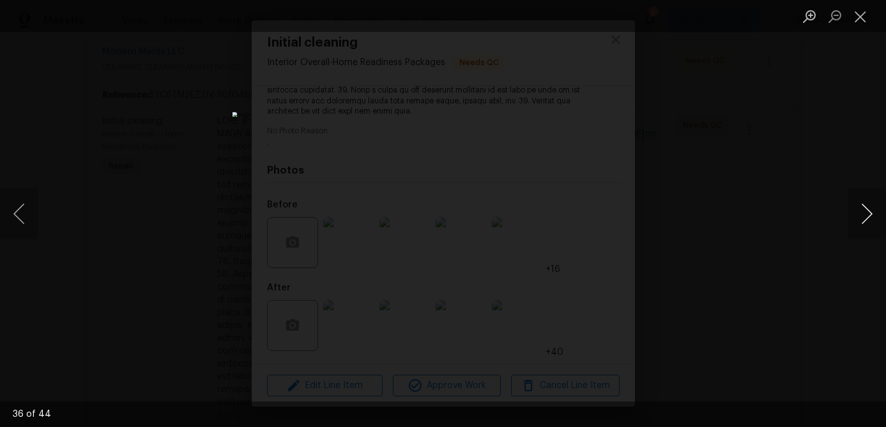
click at [864, 203] on button "Next image" at bounding box center [867, 213] width 38 height 51
click at [863, 202] on button "Next image" at bounding box center [867, 213] width 38 height 51
click at [863, 201] on button "Next image" at bounding box center [867, 213] width 38 height 51
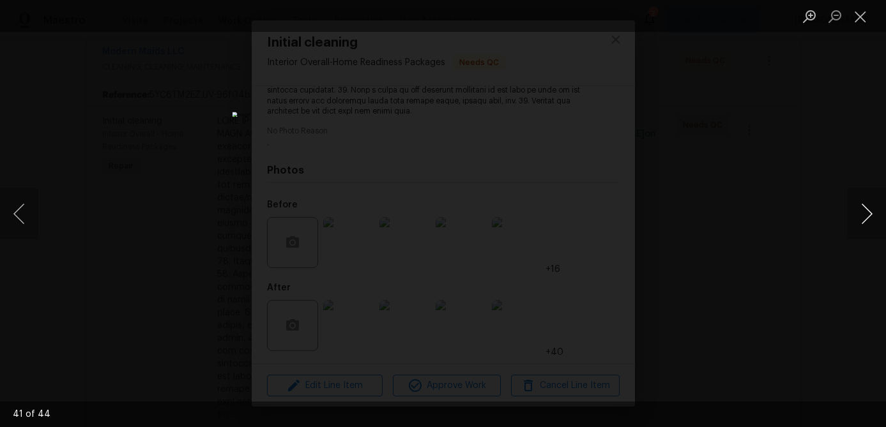
click at [862, 201] on button "Next image" at bounding box center [867, 213] width 38 height 51
click at [862, 200] on button "Next image" at bounding box center [867, 213] width 38 height 51
click at [856, 20] on button "Close lightbox" at bounding box center [861, 16] width 26 height 22
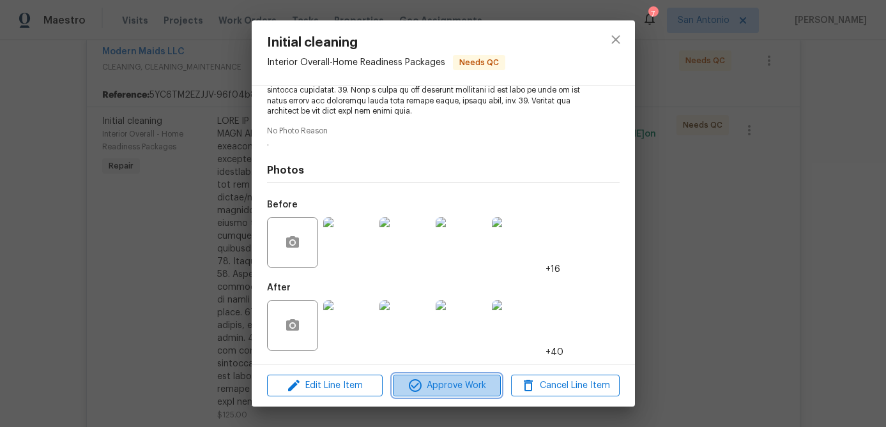
click at [444, 385] on span "Approve Work" at bounding box center [447, 386] width 100 height 16
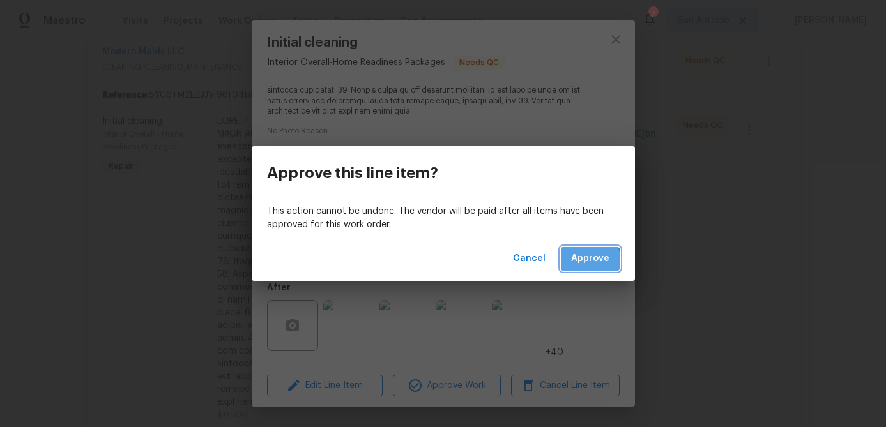
click at [578, 263] on span "Approve" at bounding box center [590, 259] width 38 height 16
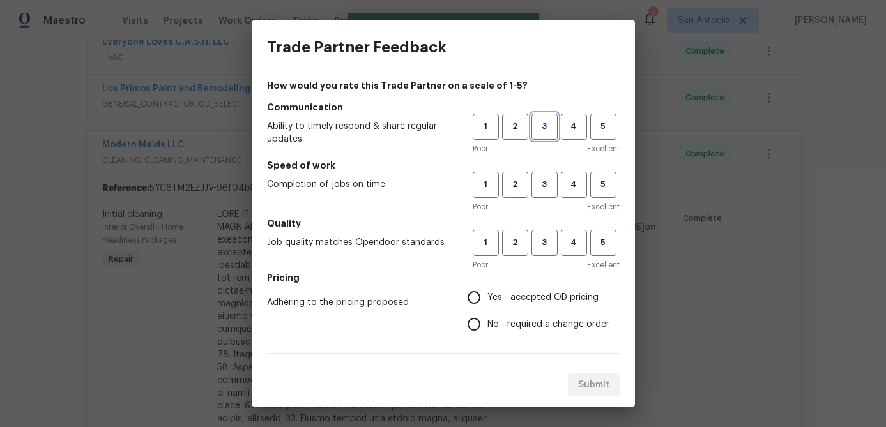
click at [550, 126] on span "3" at bounding box center [545, 126] width 24 height 15
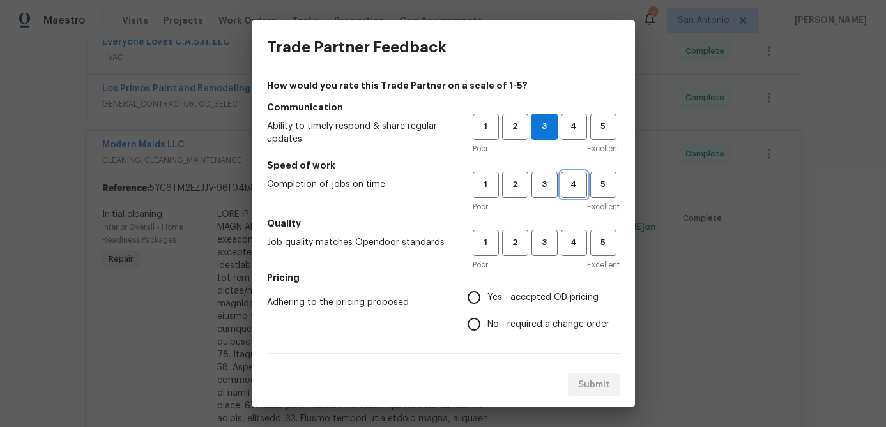
click at [574, 181] on span "4" at bounding box center [574, 185] width 24 height 15
click at [543, 187] on span "3" at bounding box center [545, 185] width 24 height 15
click at [579, 250] on button "4" at bounding box center [574, 243] width 26 height 26
click at [482, 303] on input "Yes - accepted OD pricing" at bounding box center [474, 297] width 27 height 27
radio input "true"
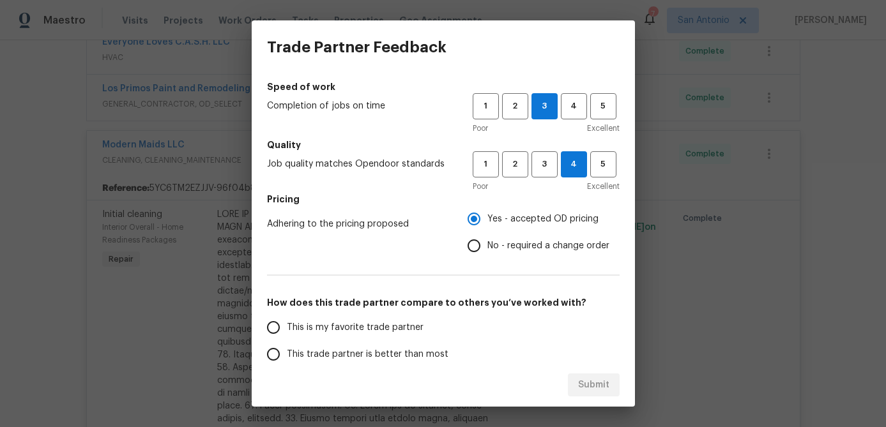
scroll to position [221, 0]
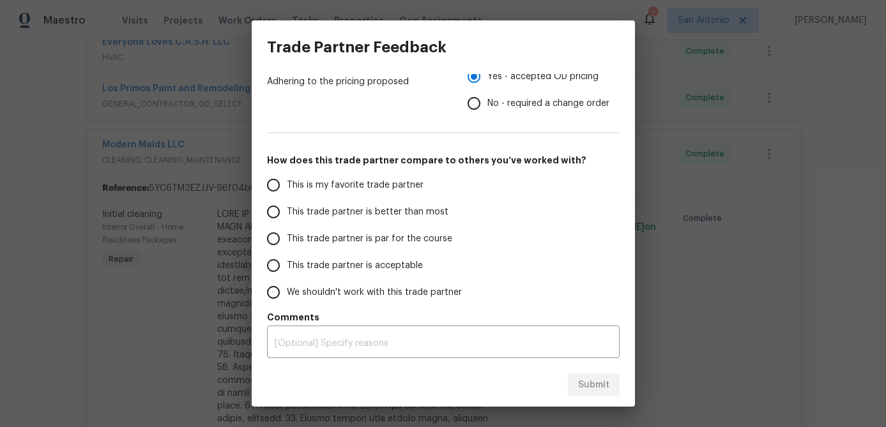
click at [275, 238] on input "This trade partner is par for the course" at bounding box center [273, 239] width 27 height 27
click at [594, 387] on span "Submit" at bounding box center [593, 386] width 31 height 16
radio input "true"
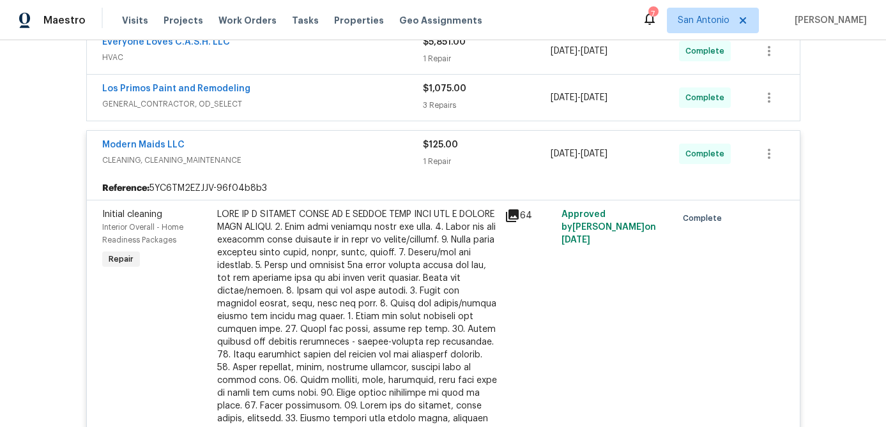
click at [347, 146] on div "Modern Maids LLC" at bounding box center [262, 146] width 321 height 15
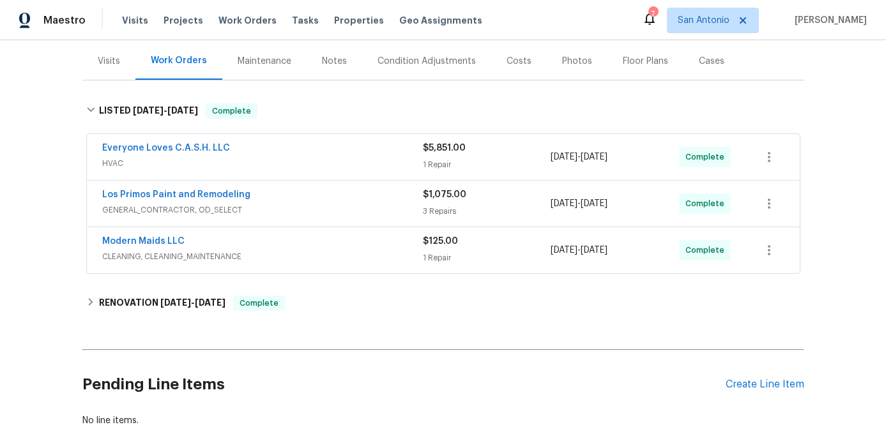
scroll to position [0, 0]
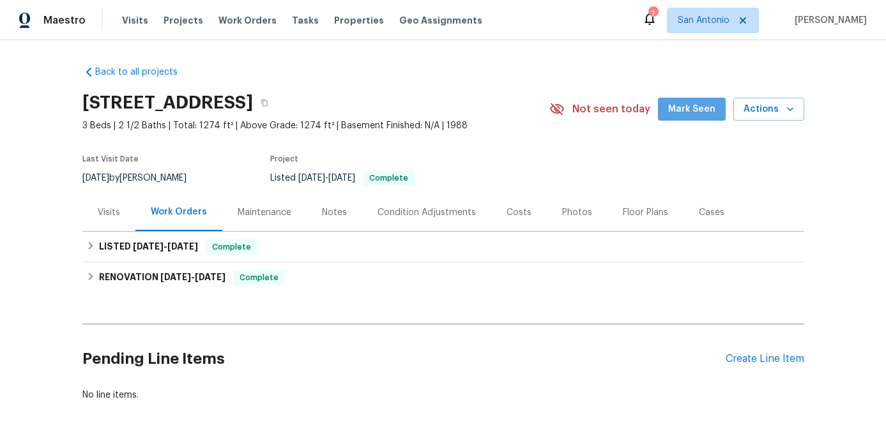
click at [706, 111] on span "Mark Seen" at bounding box center [691, 110] width 47 height 16
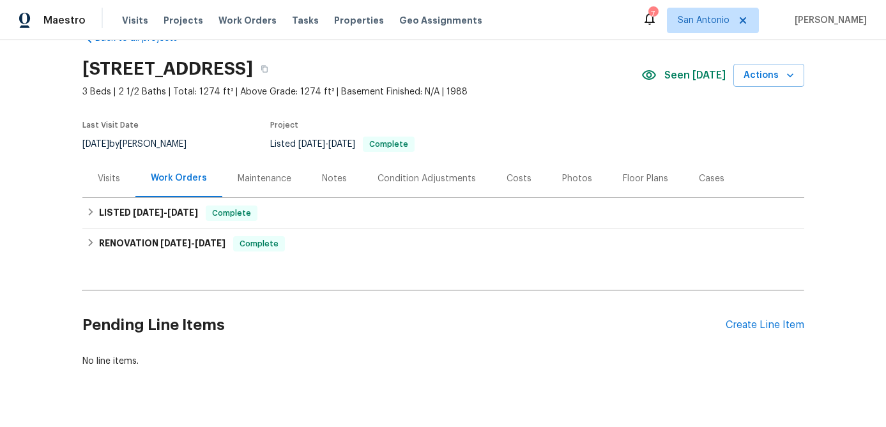
click at [332, 181] on div "Notes" at bounding box center [334, 178] width 25 height 13
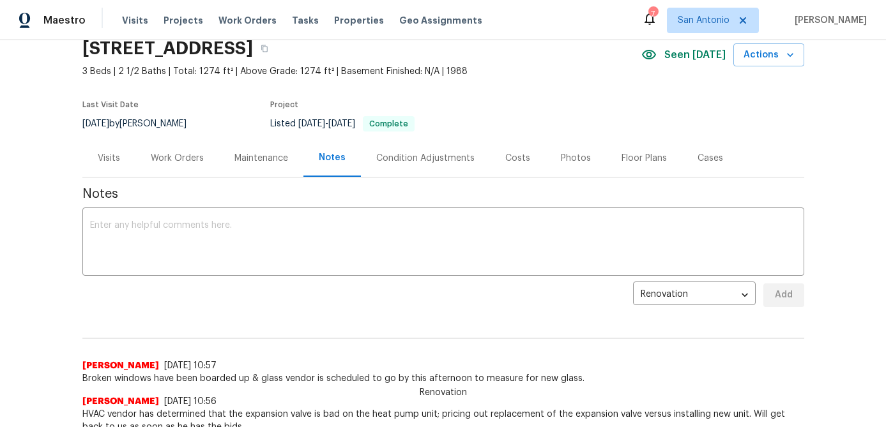
scroll to position [53, 0]
click at [369, 243] on textarea at bounding box center [443, 244] width 707 height 45
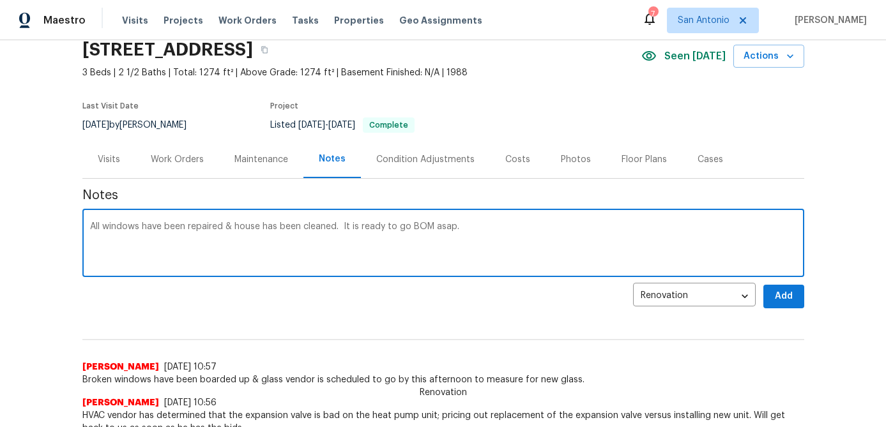
type textarea "All windows have been repaired & house has been cleaned. It is ready to go BOM …"
click at [789, 289] on span "Add" at bounding box center [784, 297] width 20 height 16
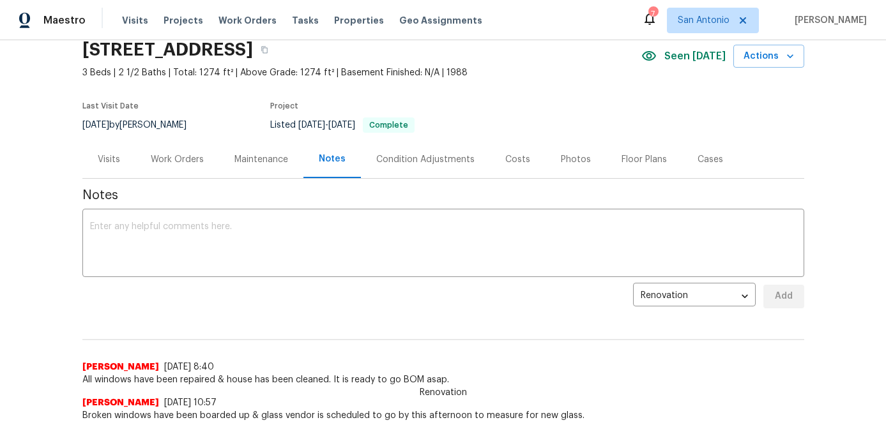
scroll to position [0, 0]
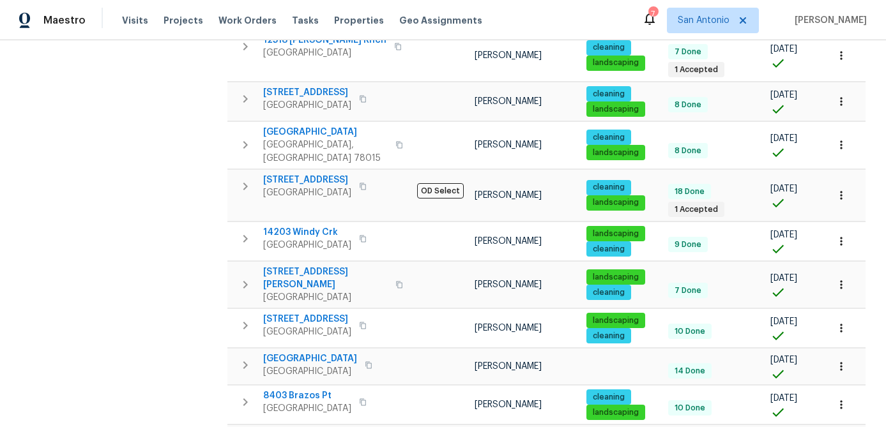
scroll to position [424, 0]
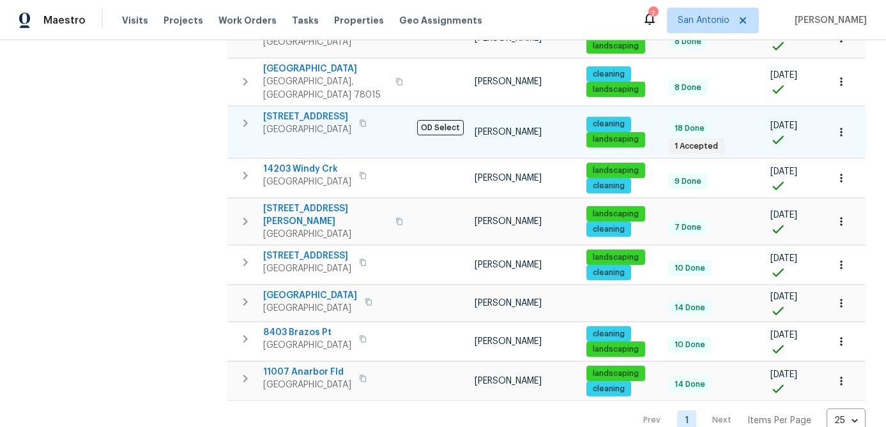
click at [308, 111] on span "[STREET_ADDRESS]" at bounding box center [307, 117] width 88 height 13
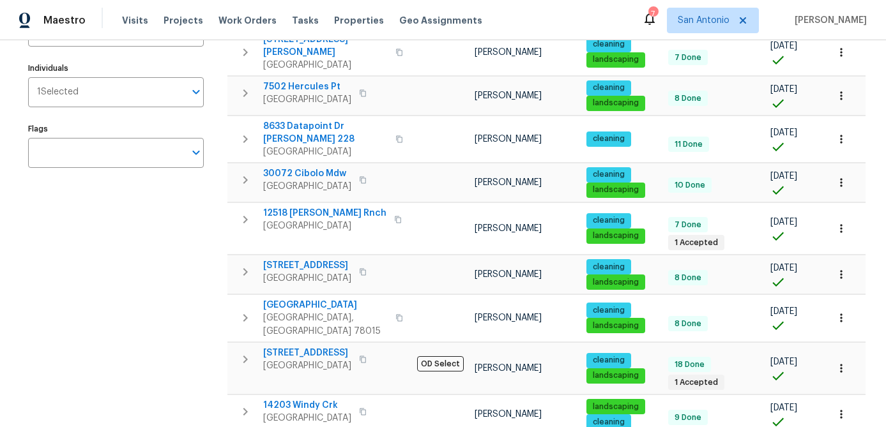
scroll to position [185, 0]
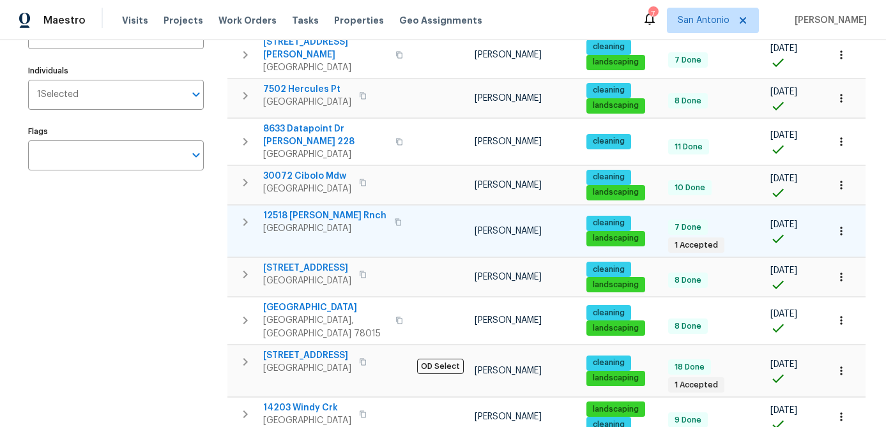
click at [302, 222] on span "[GEOGRAPHIC_DATA]" at bounding box center [324, 228] width 123 height 13
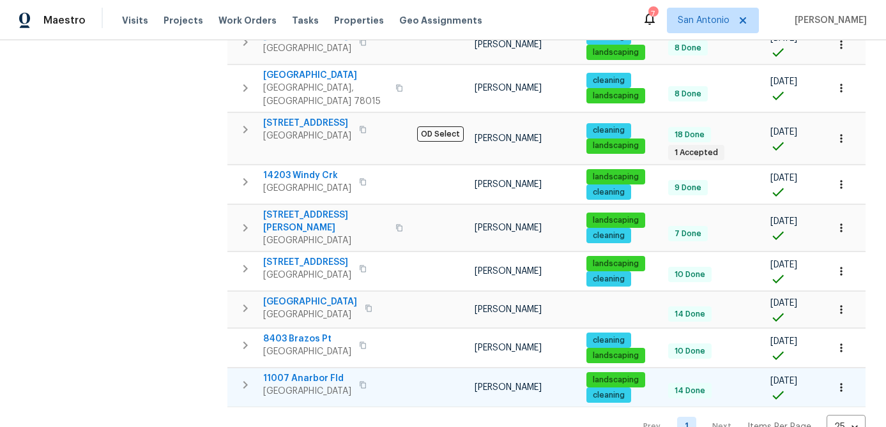
scroll to position [0, 0]
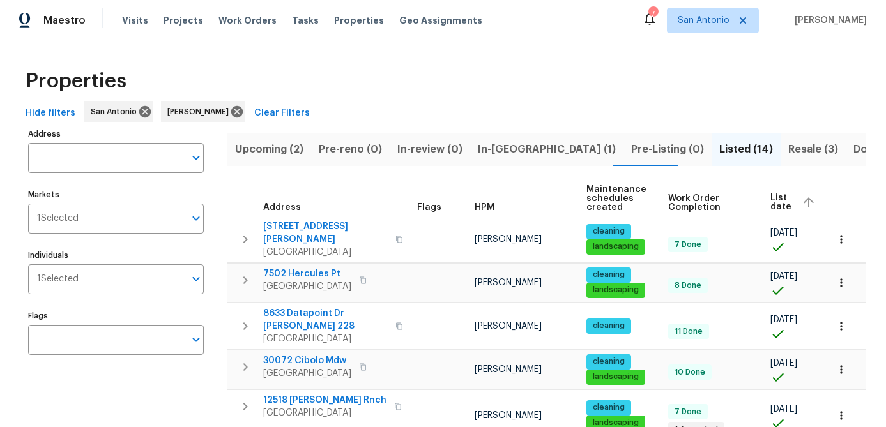
click at [788, 149] on span "Resale (3)" at bounding box center [813, 150] width 50 height 18
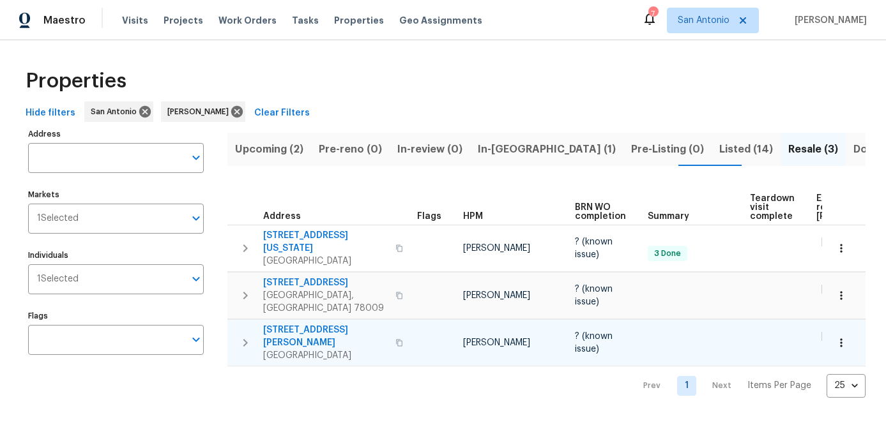
scroll to position [0, 111]
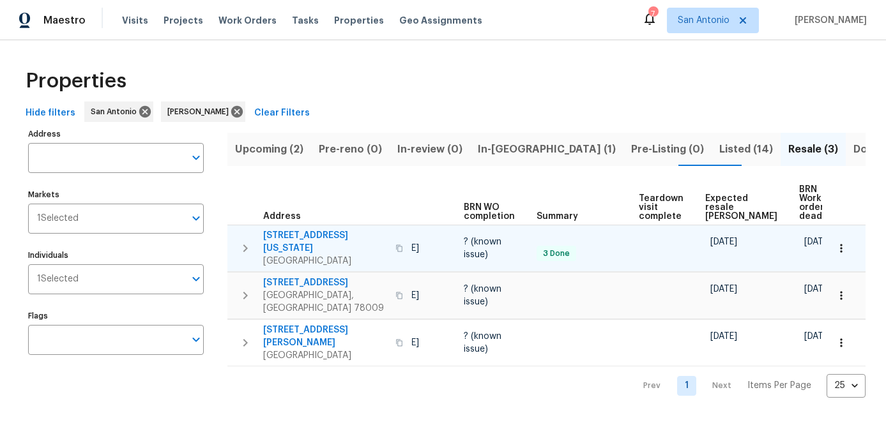
click at [839, 242] on icon "button" at bounding box center [841, 248] width 13 height 13
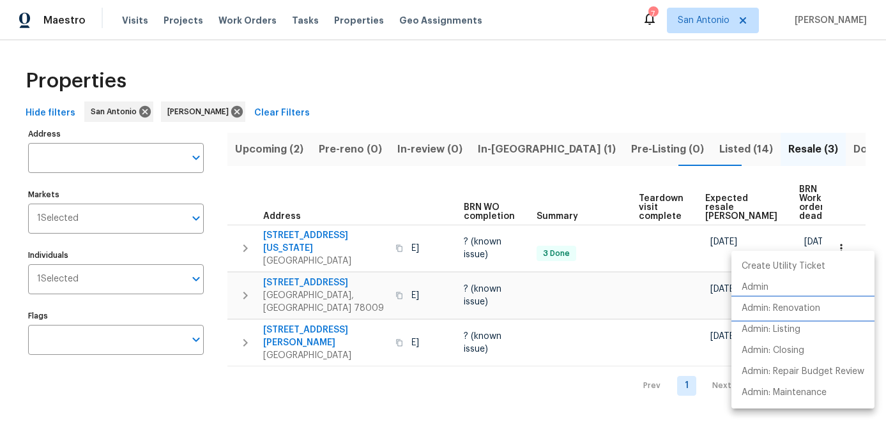
click at [802, 311] on p "Admin: Renovation" at bounding box center [781, 308] width 79 height 13
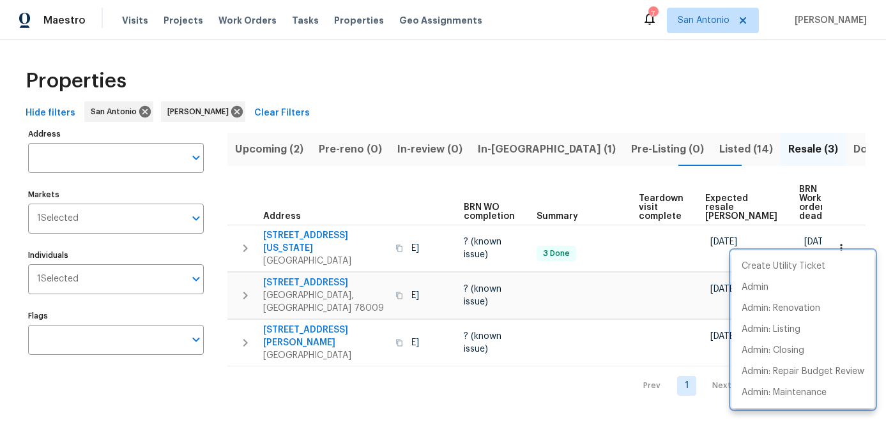
click at [335, 373] on div at bounding box center [443, 213] width 886 height 427
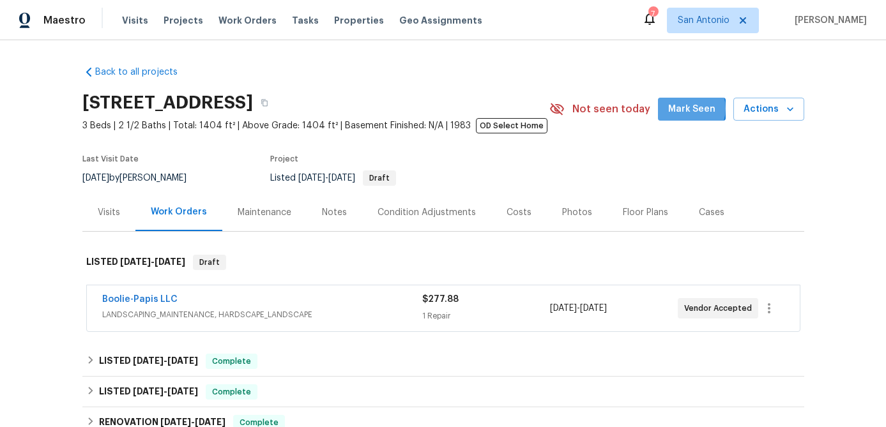
click at [693, 109] on span "Mark Seen" at bounding box center [691, 110] width 47 height 16
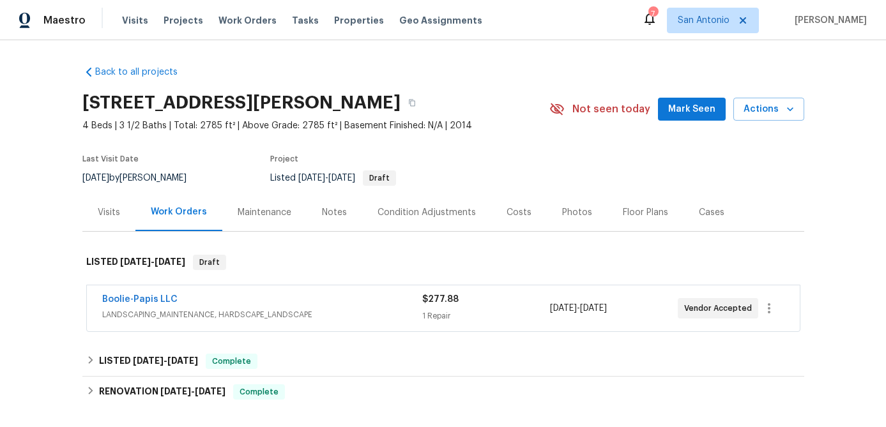
click at [210, 297] on div "Boolie-Papis LLC" at bounding box center [262, 300] width 320 height 15
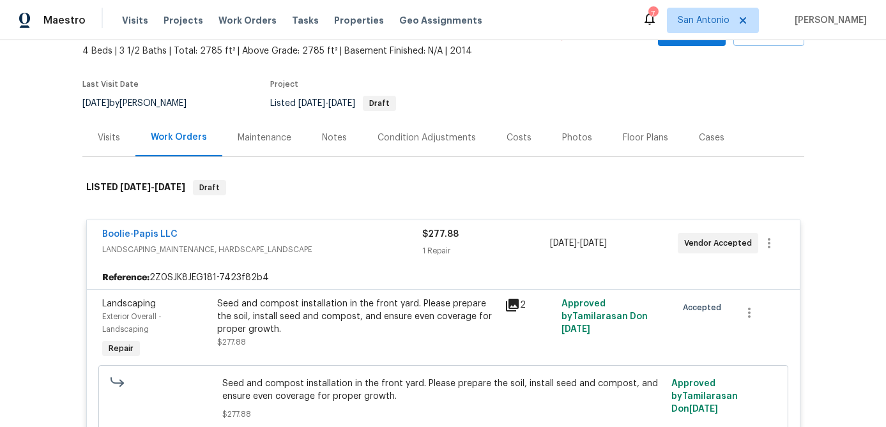
scroll to position [78, 0]
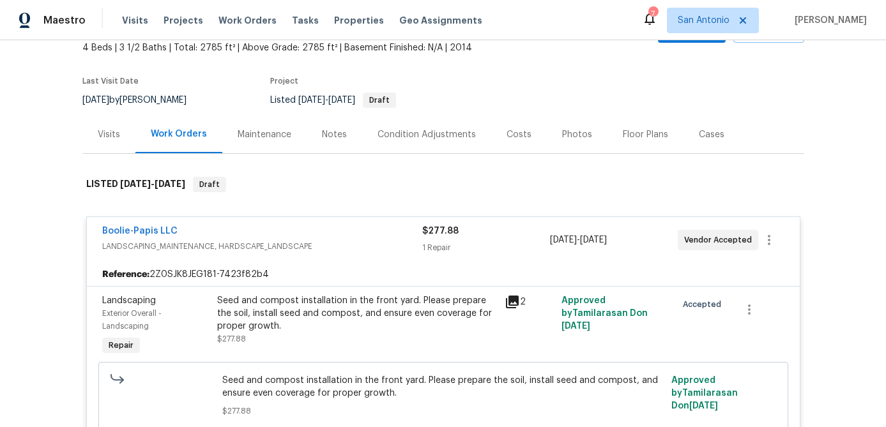
click at [512, 299] on icon at bounding box center [512, 302] width 13 height 13
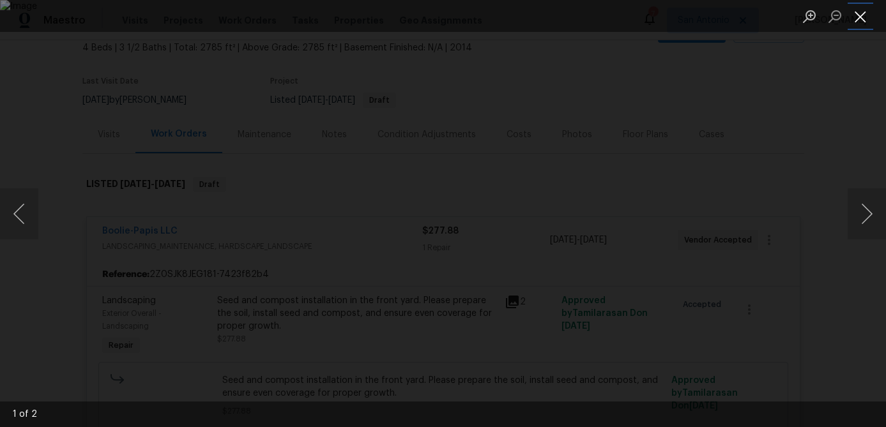
click at [866, 20] on button "Close lightbox" at bounding box center [861, 16] width 26 height 22
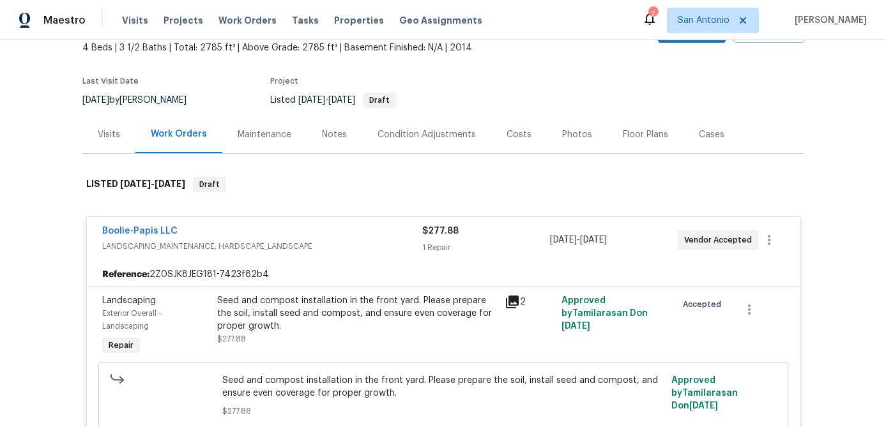
click at [319, 237] on div "Boolie-Papis LLC" at bounding box center [262, 232] width 320 height 15
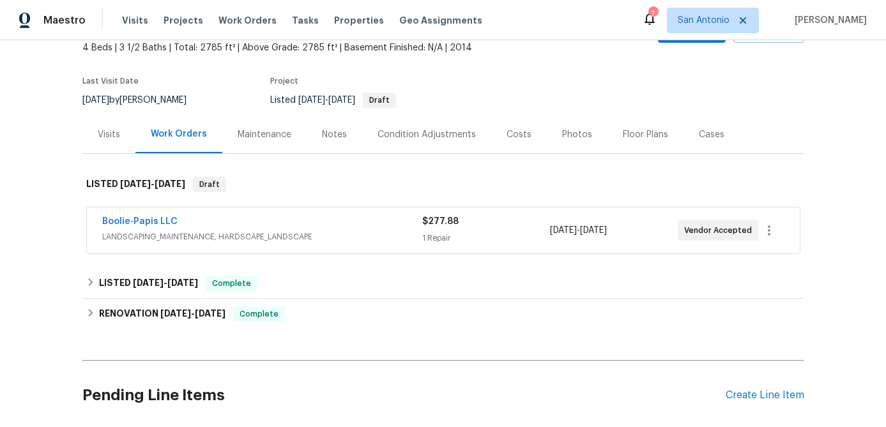
scroll to position [0, 0]
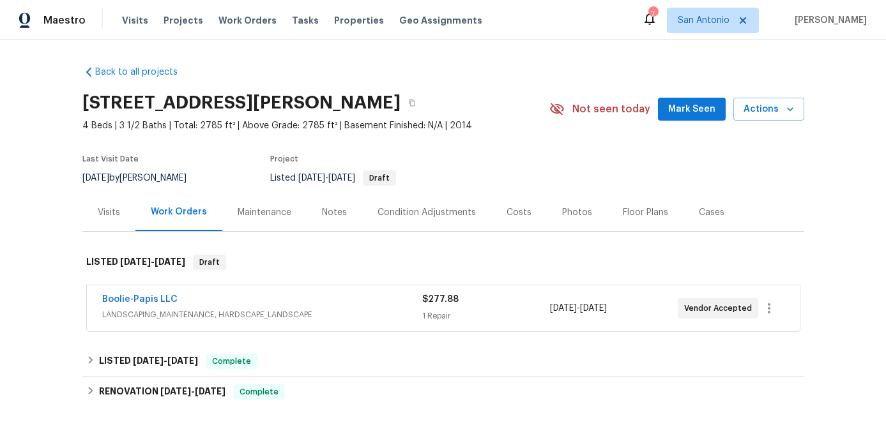
click at [694, 102] on span "Mark Seen" at bounding box center [691, 110] width 47 height 16
